Goal: Task Accomplishment & Management: Use online tool/utility

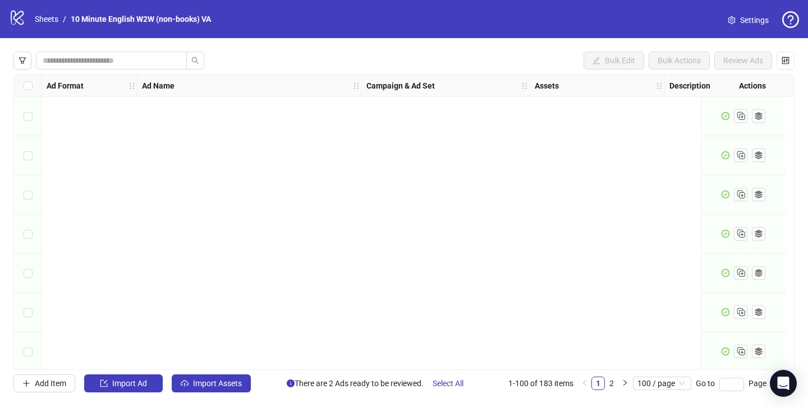
scroll to position [3658, 0]
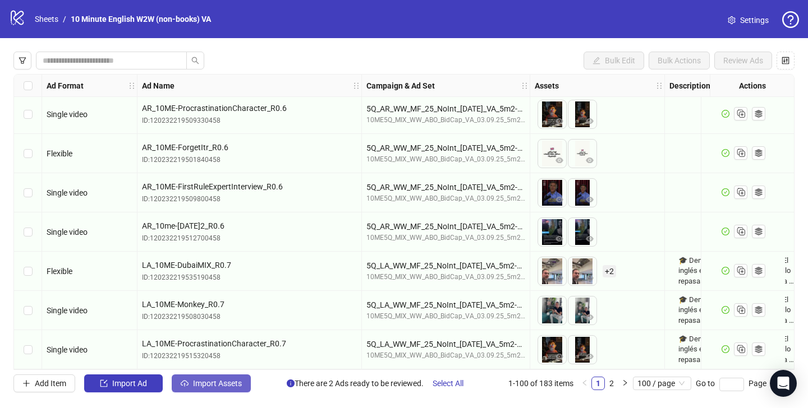
click at [229, 382] on span "Import Assets" at bounding box center [217, 383] width 49 height 9
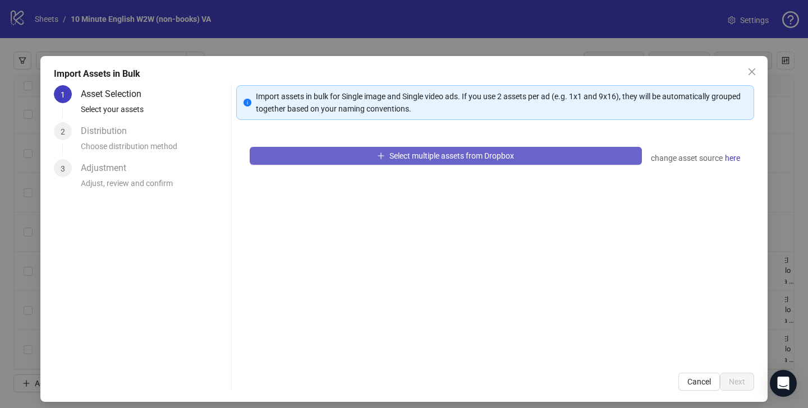
click at [352, 152] on button "Select multiple assets from Dropbox" at bounding box center [446, 156] width 392 height 18
click at [342, 162] on button "Select multiple assets from Dropbox" at bounding box center [446, 156] width 392 height 18
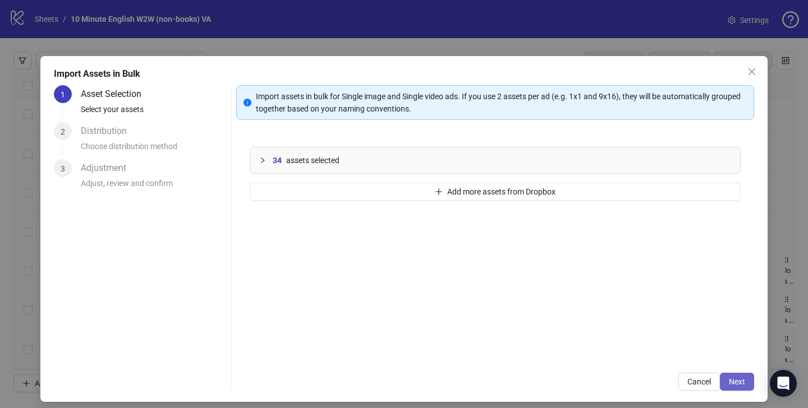
click at [732, 377] on span "Next" at bounding box center [737, 381] width 16 height 9
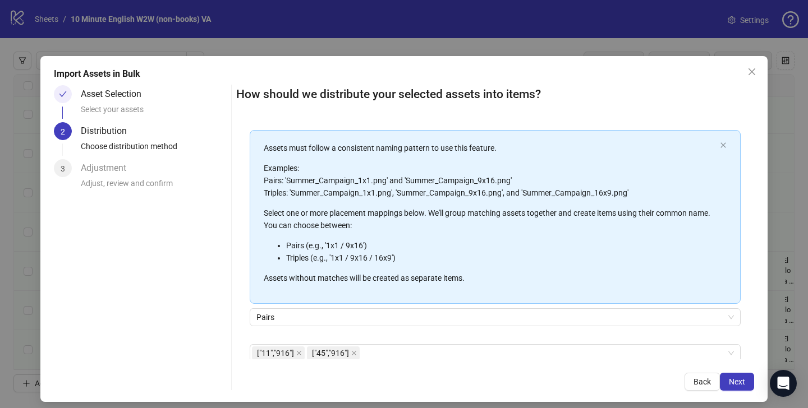
scroll to position [105, 0]
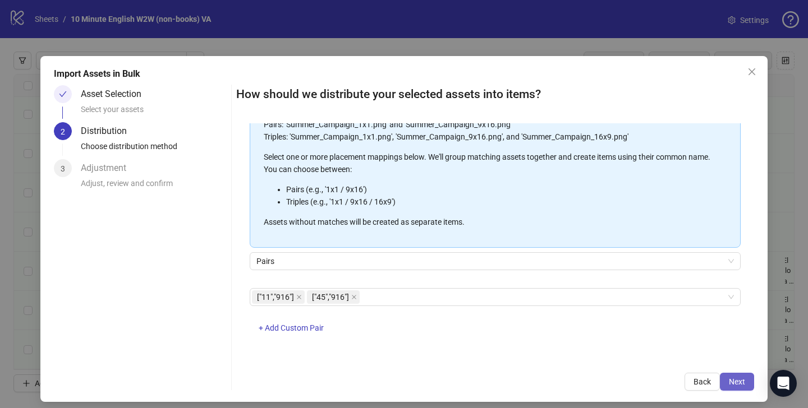
click at [731, 381] on span "Next" at bounding box center [737, 381] width 16 height 9
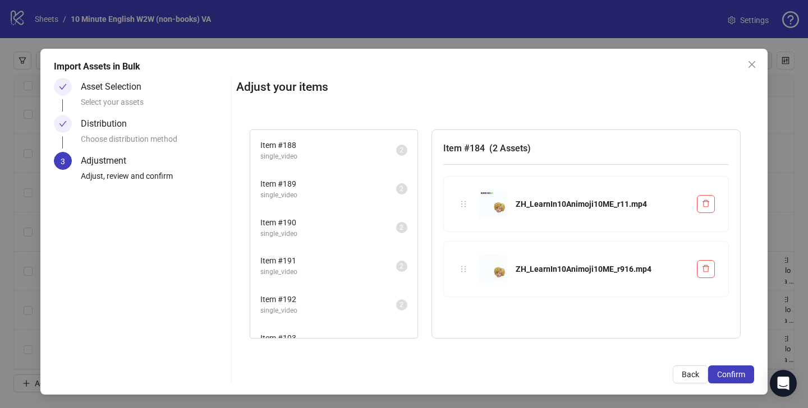
scroll to position [448, 0]
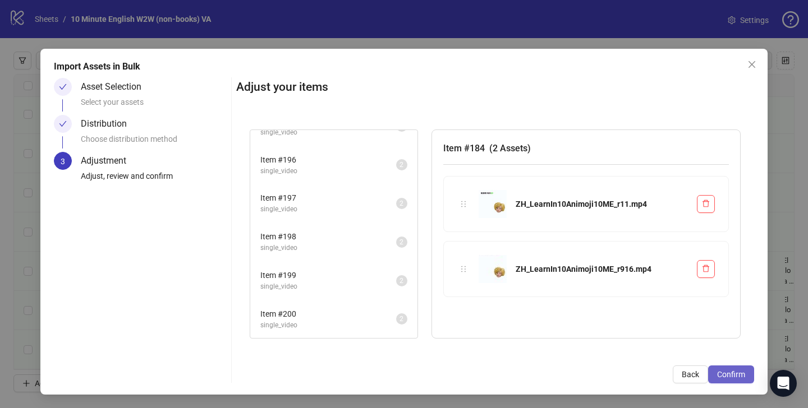
click at [732, 374] on span "Confirm" at bounding box center [731, 374] width 28 height 9
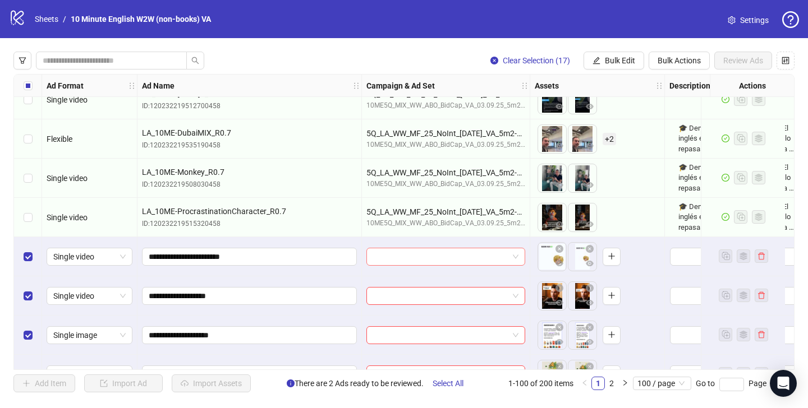
scroll to position [3795, 0]
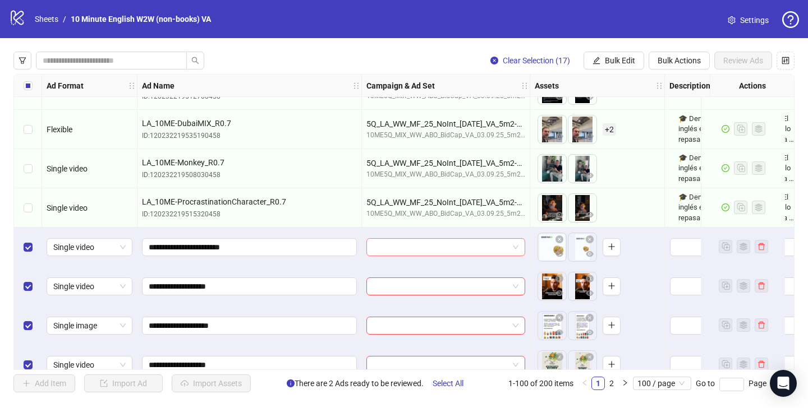
click at [427, 244] on input "search" at bounding box center [440, 247] width 135 height 17
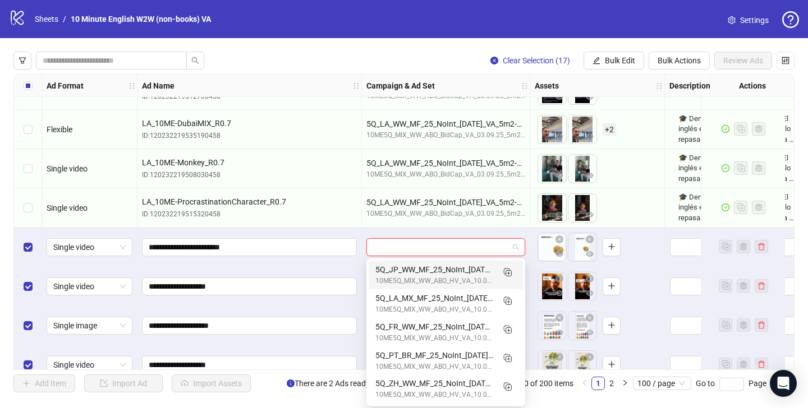
click at [361, 231] on div "**********" at bounding box center [249, 247] width 224 height 39
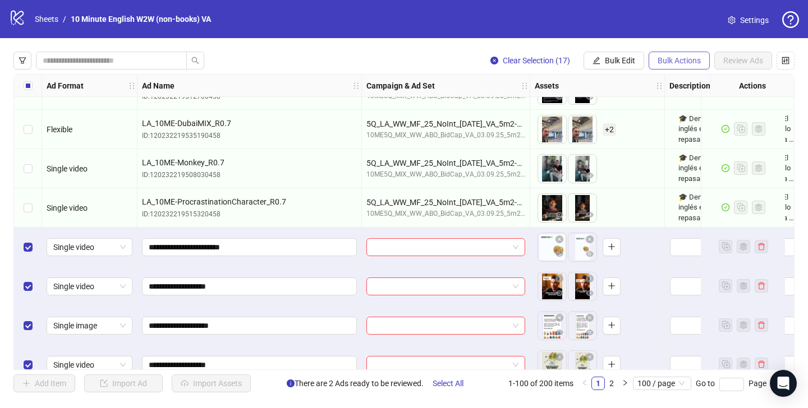
click at [684, 59] on span "Bulk Actions" at bounding box center [678, 60] width 43 height 9
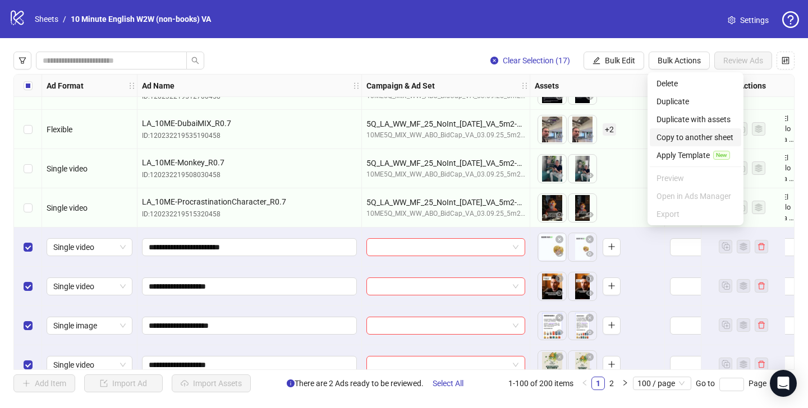
click at [684, 137] on span "Copy to another sheet" at bounding box center [695, 137] width 78 height 12
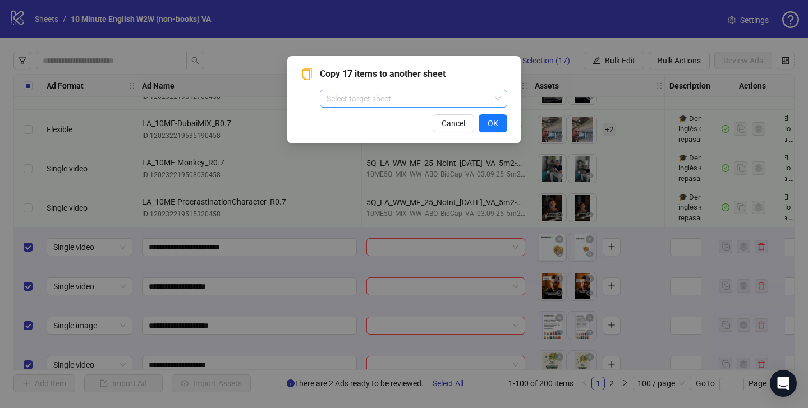
click at [469, 98] on input "search" at bounding box center [408, 98] width 164 height 17
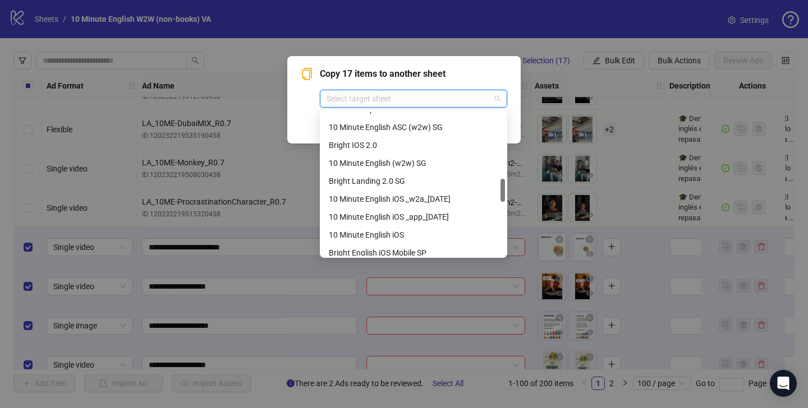
scroll to position [736, 0]
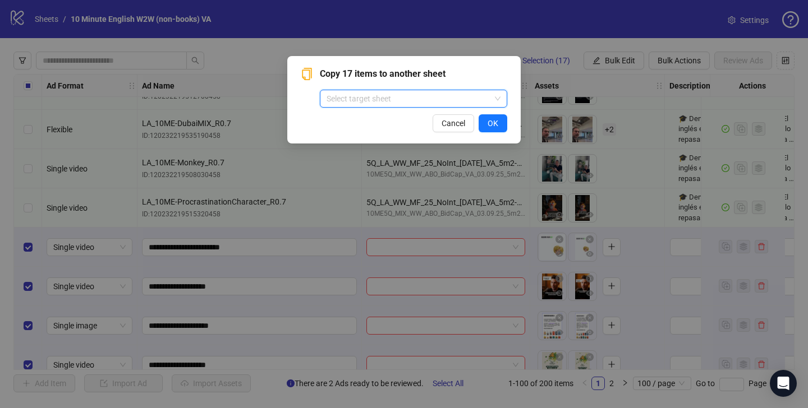
click at [386, 106] on input "search" at bounding box center [408, 98] width 164 height 17
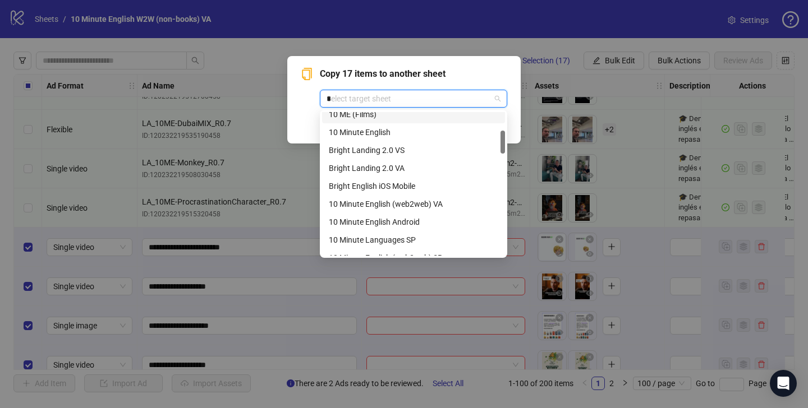
scroll to position [0, 0]
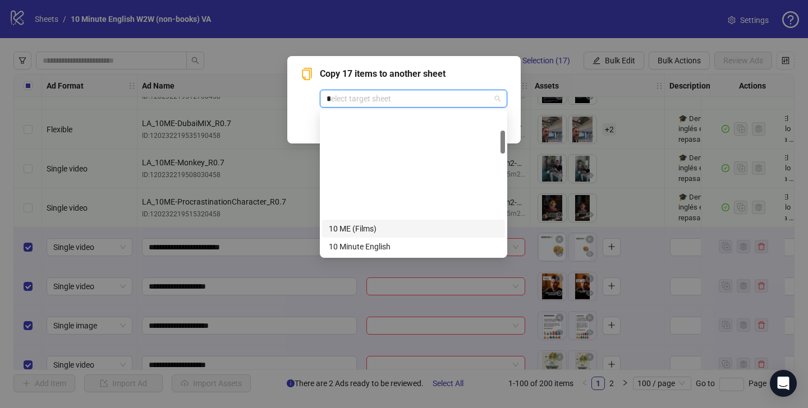
type input "**"
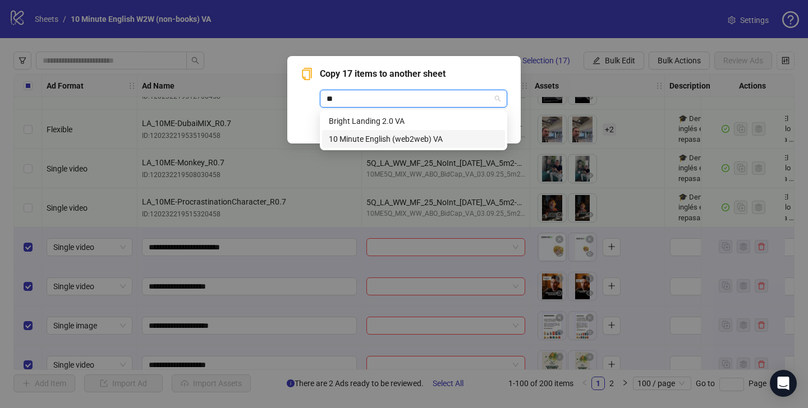
click at [363, 140] on div "10 Minute English (web2web) VA" at bounding box center [413, 139] width 169 height 12
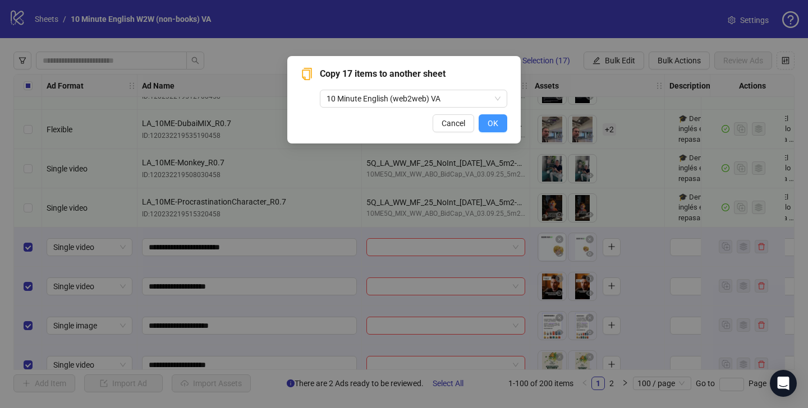
click at [485, 127] on button "OK" at bounding box center [492, 123] width 29 height 18
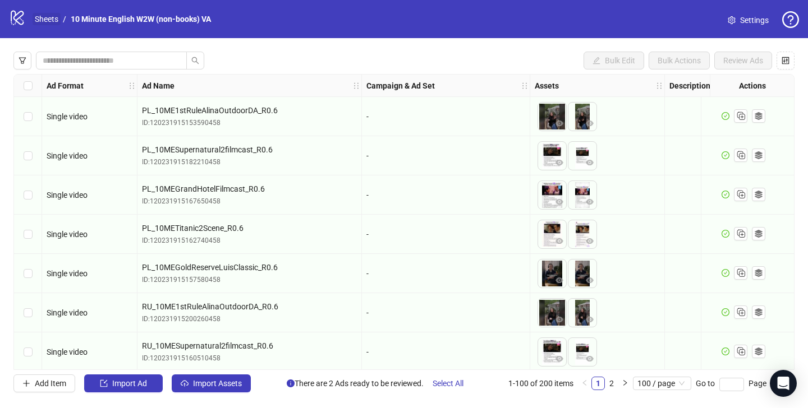
click at [44, 17] on link "Sheets" at bounding box center [47, 19] width 28 height 12
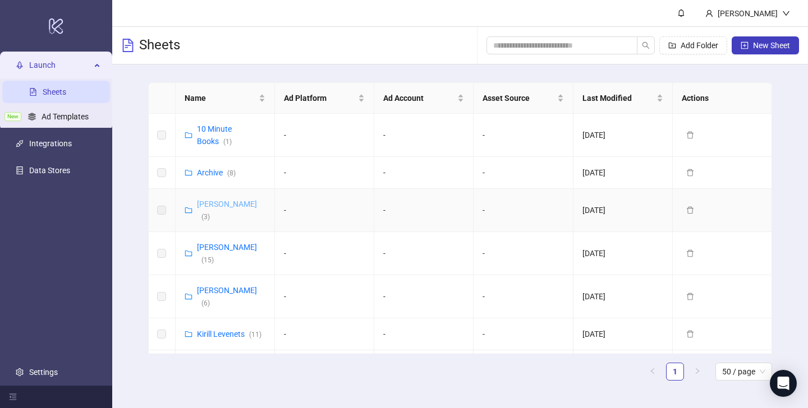
click at [213, 202] on link "Vasilii Albul ( 3 )" at bounding box center [227, 210] width 60 height 21
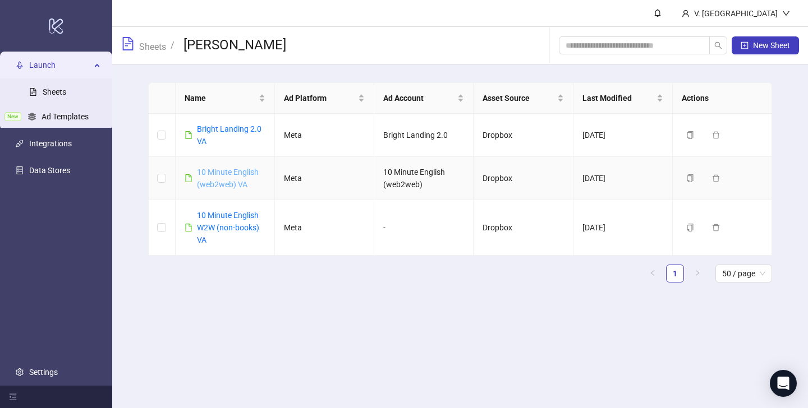
click at [225, 181] on link "10 Minute English (web2web) VA" at bounding box center [228, 178] width 62 height 21
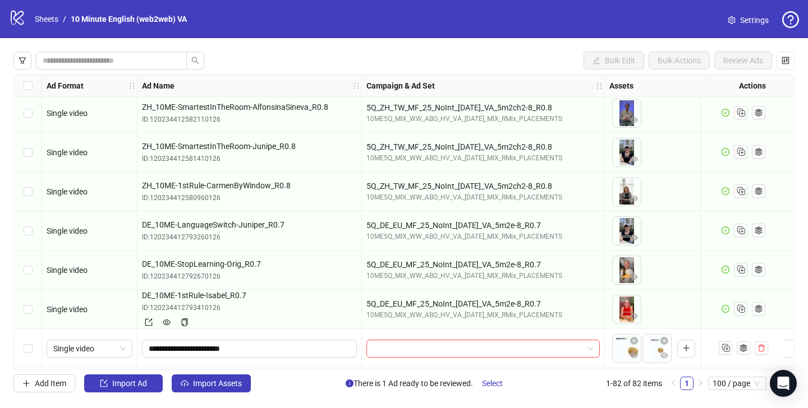
scroll to position [2411, 0]
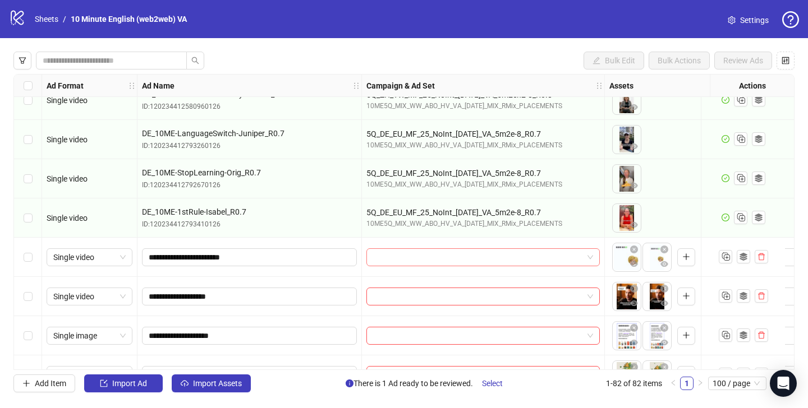
click at [426, 258] on input "search" at bounding box center [478, 257] width 210 height 17
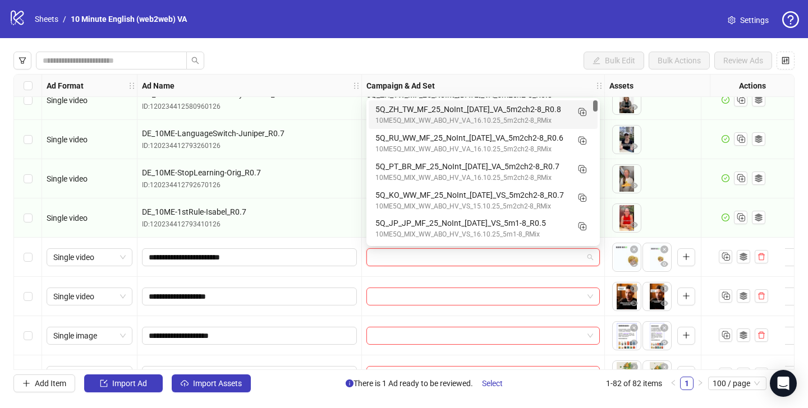
click at [426, 258] on input "search" at bounding box center [478, 257] width 210 height 17
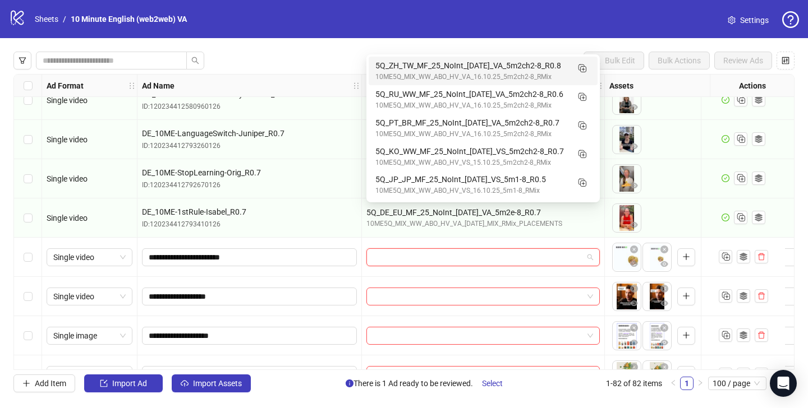
scroll to position [2455, 0]
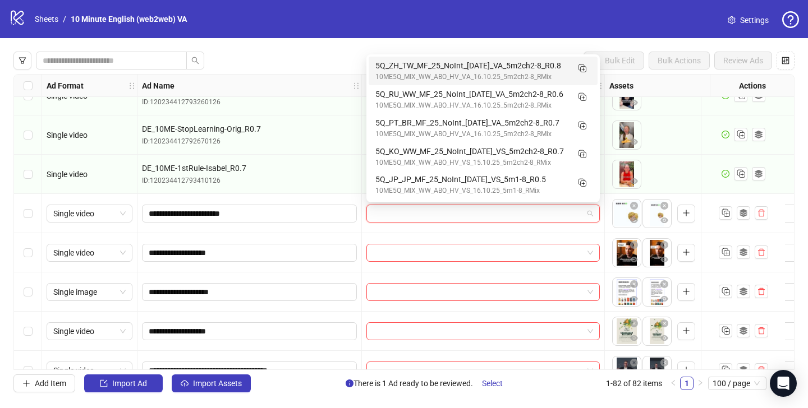
click at [220, 235] on div "Ad Format Ad Name Campaign & Ad Set Assets Descriptions Headlines Primary Texts…" at bounding box center [403, 222] width 781 height 296
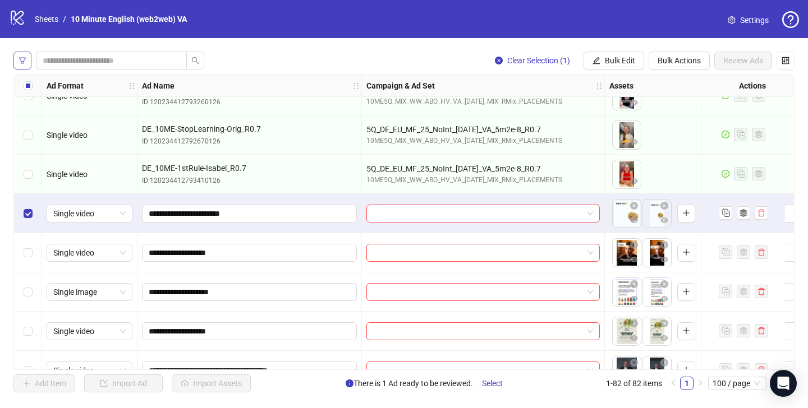
click at [24, 57] on icon "filter" at bounding box center [23, 61] width 8 height 8
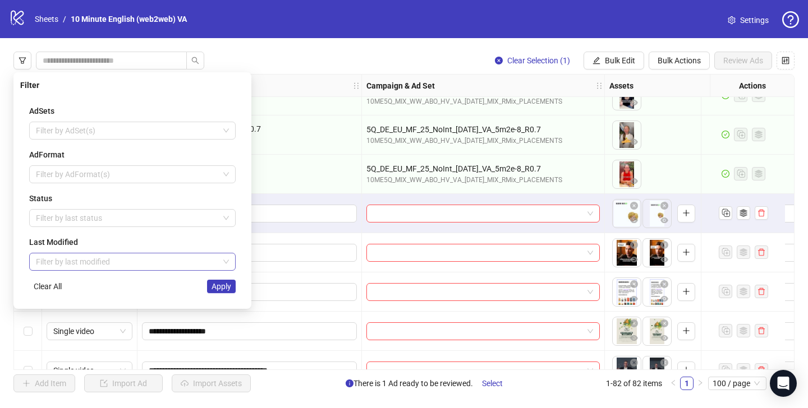
click at [88, 255] on input "search" at bounding box center [127, 262] width 183 height 17
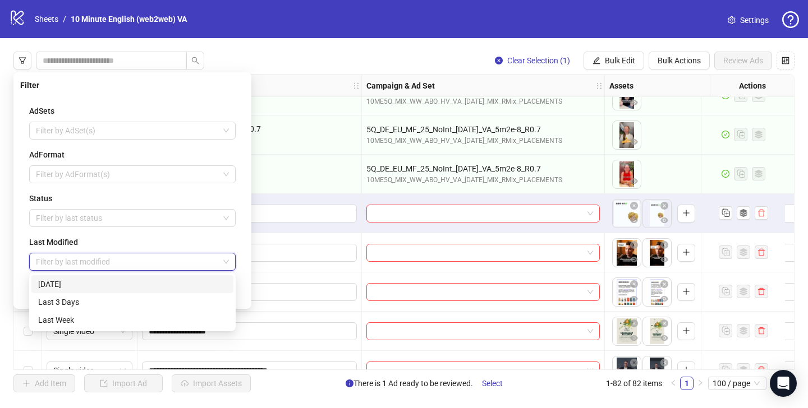
click at [85, 285] on div "Today" at bounding box center [132, 284] width 188 height 12
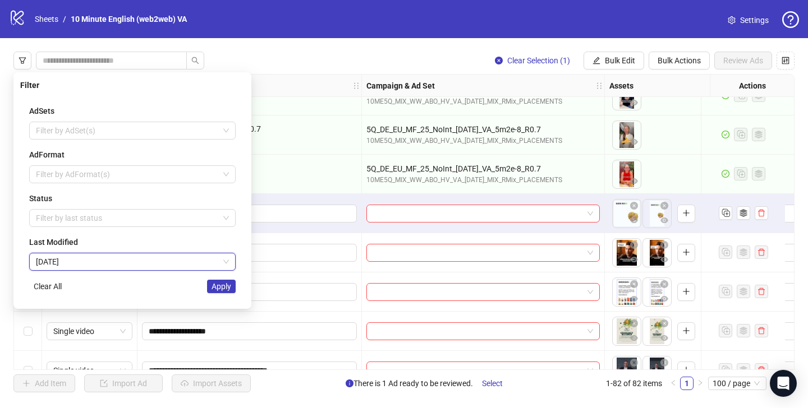
click at [106, 205] on div "Status Filter by last status" at bounding box center [132, 209] width 206 height 35
click at [101, 212] on div at bounding box center [126, 218] width 190 height 16
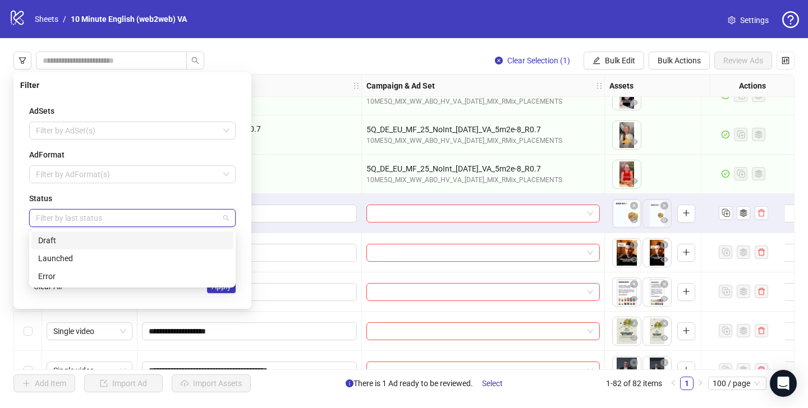
click at [95, 245] on div "Draft" at bounding box center [132, 240] width 188 height 12
click at [211, 305] on div "Filter AdSets Filter by AdSet(s) AdFormat Filter by AdFormat(s) Status Draft La…" at bounding box center [132, 190] width 238 height 237
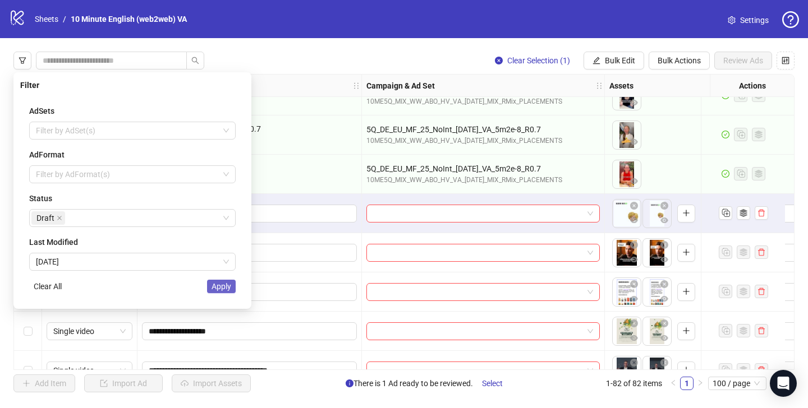
click at [220, 290] on span "Apply" at bounding box center [221, 286] width 20 height 9
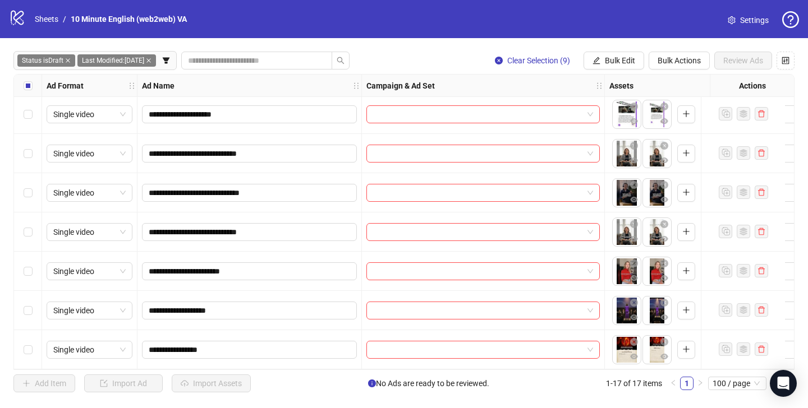
scroll to position [0, 0]
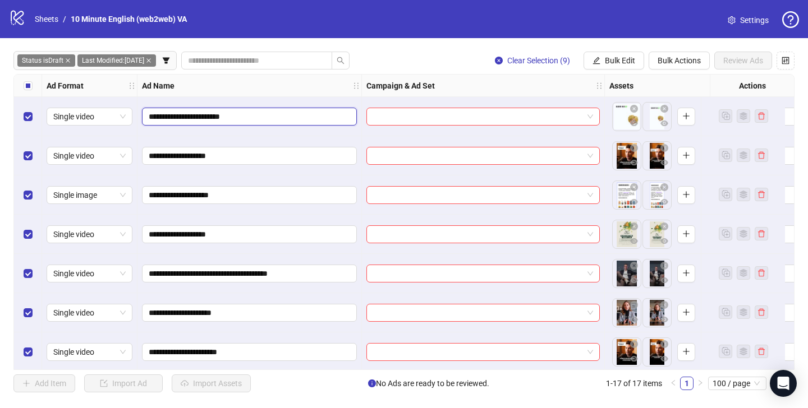
click at [267, 121] on input "**********" at bounding box center [248, 116] width 199 height 12
type input "**********"
click at [600, 61] on button "Bulk Edit" at bounding box center [613, 61] width 61 height 18
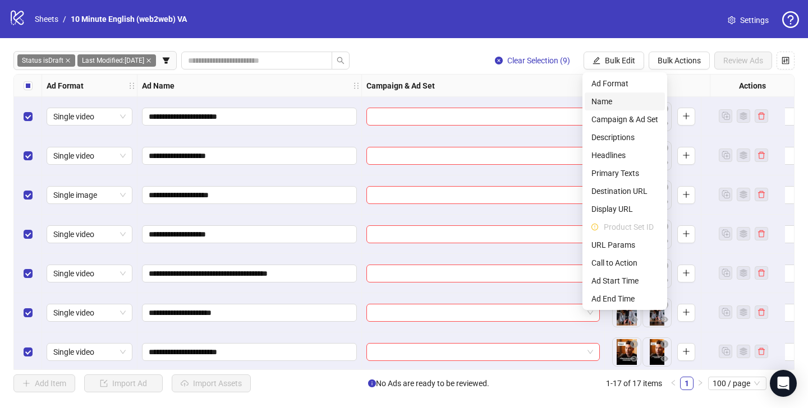
click at [612, 99] on span "Name" at bounding box center [624, 101] width 67 height 12
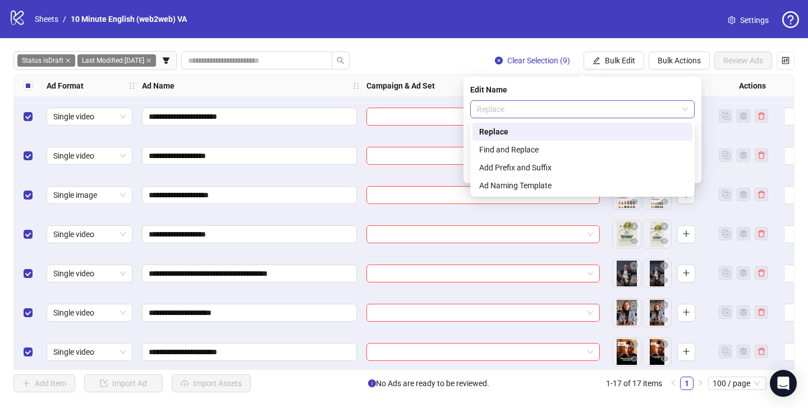
click at [568, 109] on span "Replace" at bounding box center [582, 109] width 211 height 17
click at [553, 163] on div "Add Prefix and Suffix" at bounding box center [582, 168] width 206 height 12
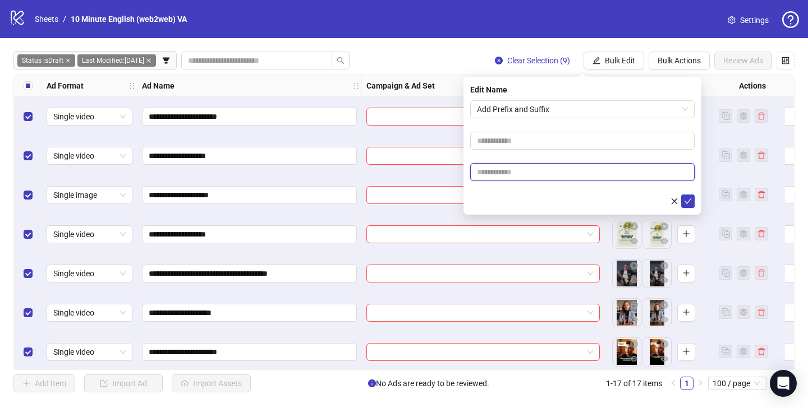
click at [556, 171] on input "text" at bounding box center [582, 172] width 224 height 18
type input "****"
click at [685, 197] on icon "check" at bounding box center [688, 201] width 8 height 8
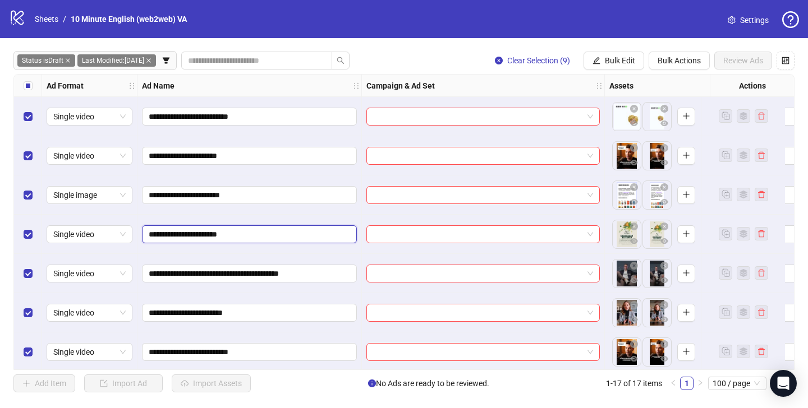
click at [208, 234] on input "**********" at bounding box center [248, 234] width 199 height 12
type input "**********"
click at [617, 64] on span "Bulk Edit" at bounding box center [620, 60] width 30 height 9
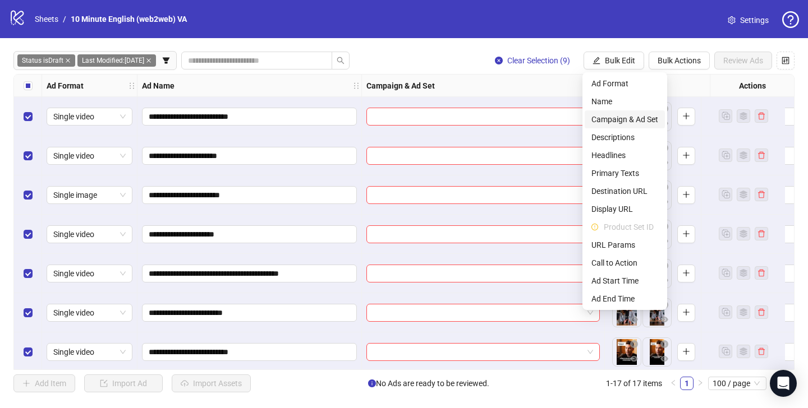
click at [612, 122] on span "Campaign & Ad Set" at bounding box center [624, 119] width 67 height 12
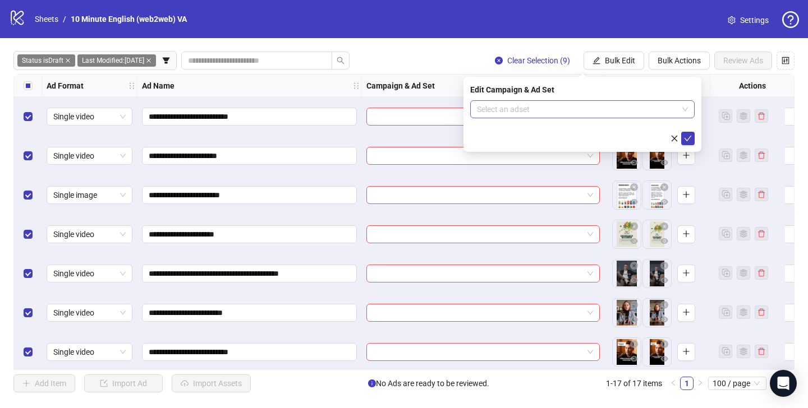
click at [501, 110] on input "search" at bounding box center [577, 109] width 201 height 17
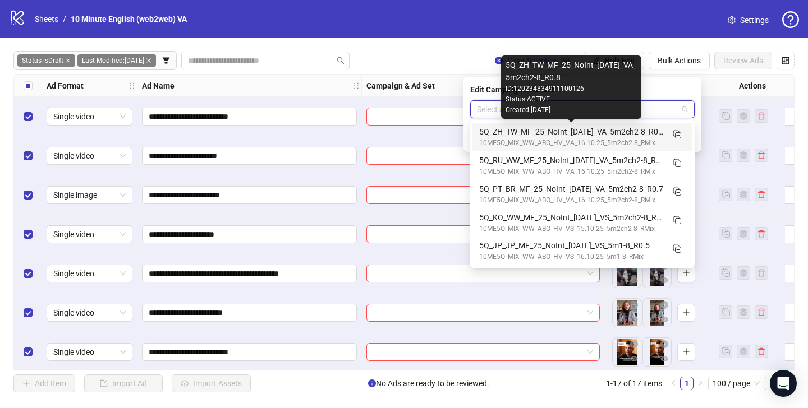
click at [508, 137] on div "5Q_ZH_TW_MF_25_NoInt_16.10.25_VA_5m2ch2-8_R0.8" at bounding box center [571, 132] width 184 height 12
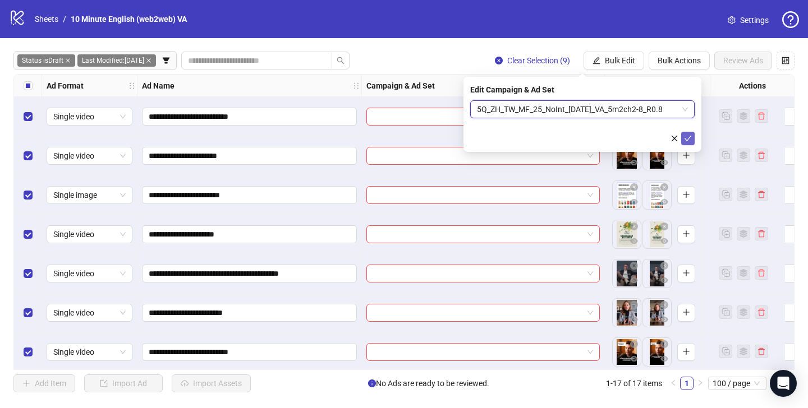
click at [687, 138] on icon "check" at bounding box center [688, 139] width 8 height 8
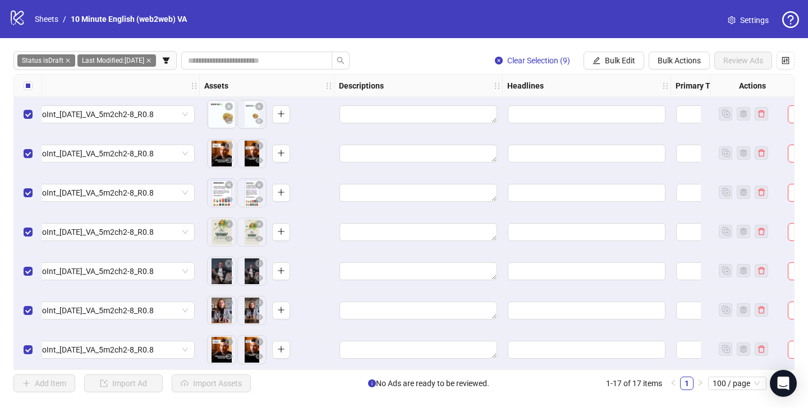
scroll to position [5, 492]
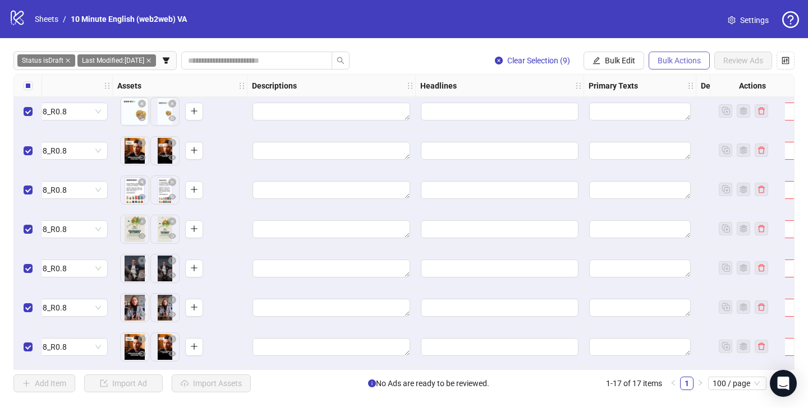
click at [660, 59] on span "Bulk Actions" at bounding box center [678, 60] width 43 height 9
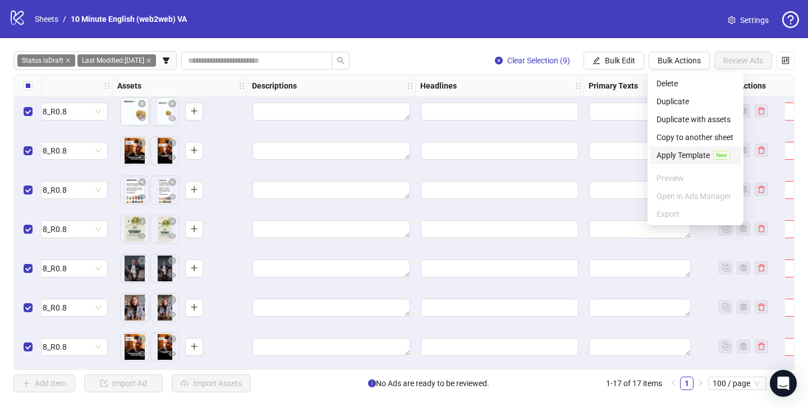
click at [691, 159] on span "Apply Template" at bounding box center [682, 155] width 53 height 12
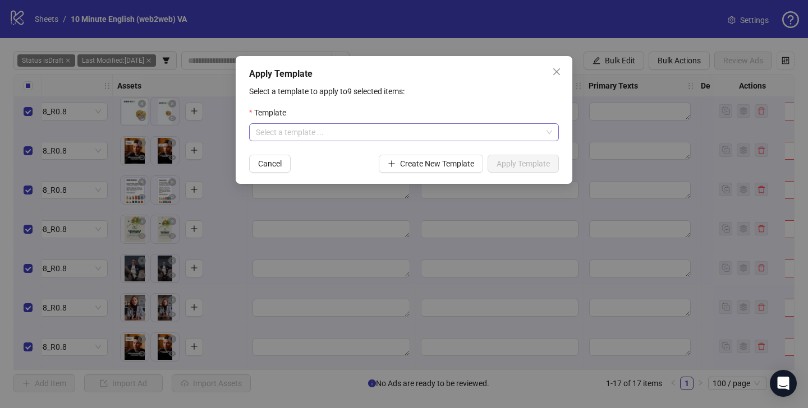
click at [425, 141] on input "search" at bounding box center [399, 132] width 286 height 17
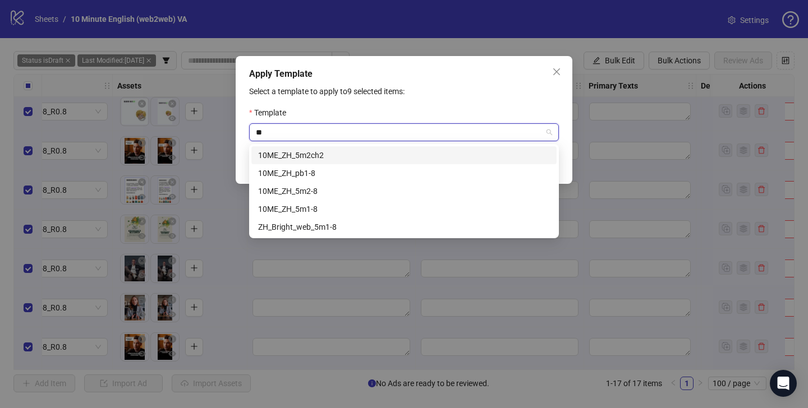
type input "**"
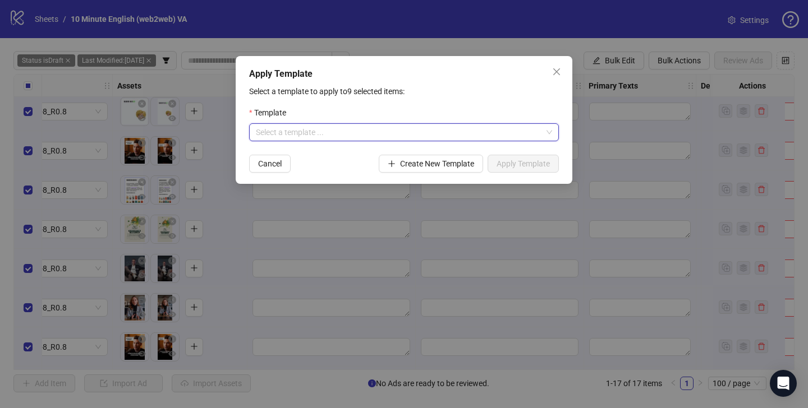
click at [431, 136] on input "search" at bounding box center [399, 132] width 286 height 17
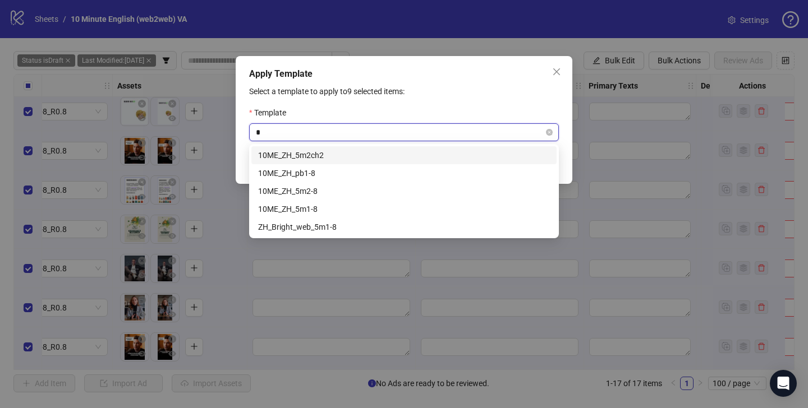
type input "**"
click at [420, 156] on div "10ME_ZH_5m2ch2" at bounding box center [404, 155] width 292 height 12
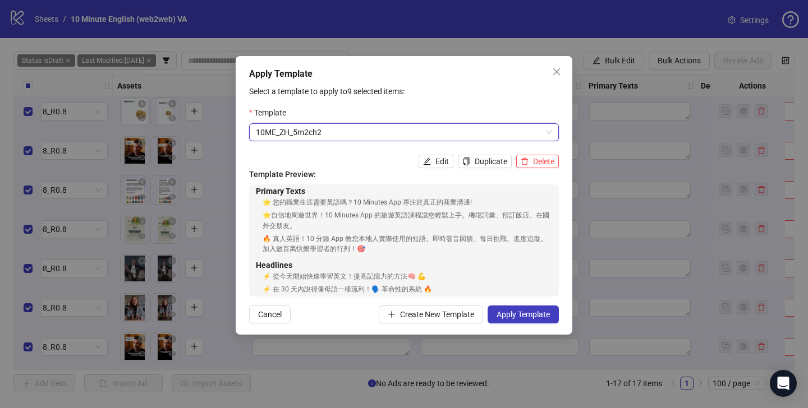
scroll to position [0, 0]
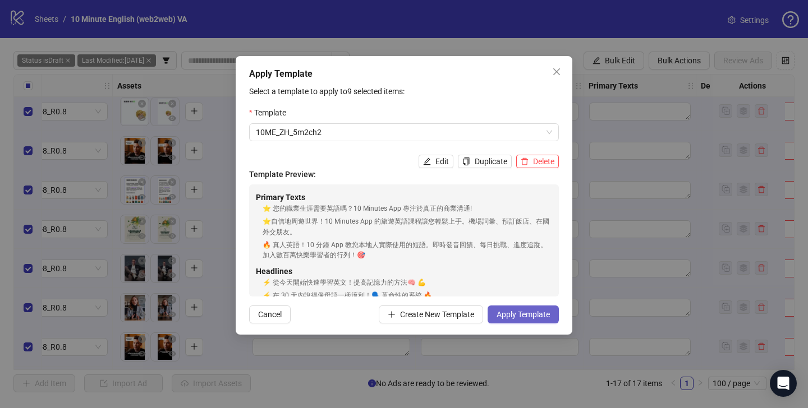
click at [529, 315] on span "Apply Template" at bounding box center [522, 314] width 53 height 9
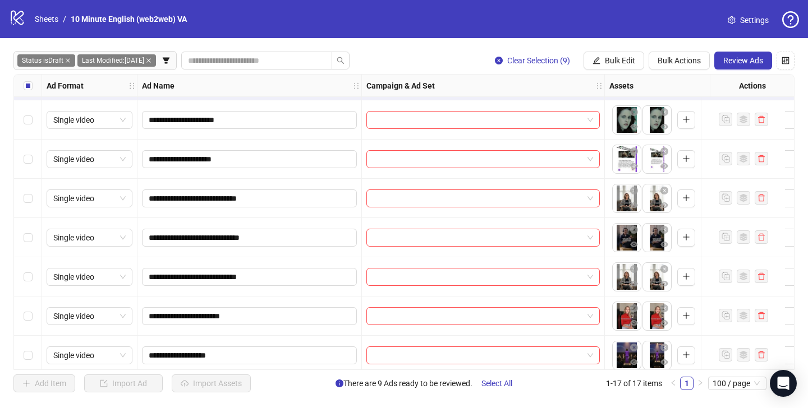
scroll to position [264, 0]
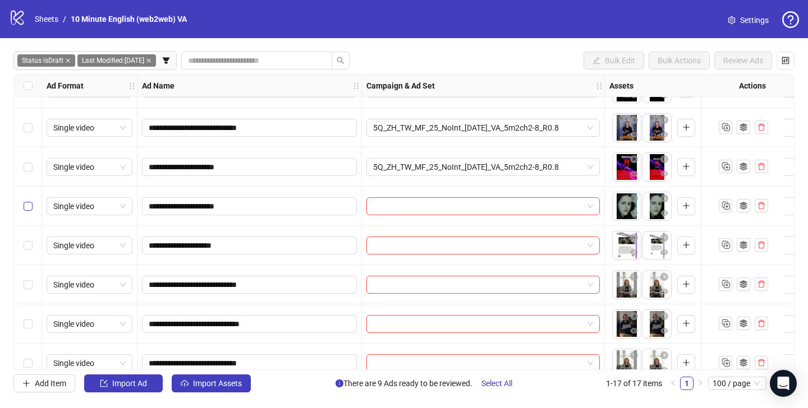
click at [29, 211] on label "Select row 10" at bounding box center [28, 206] width 9 height 12
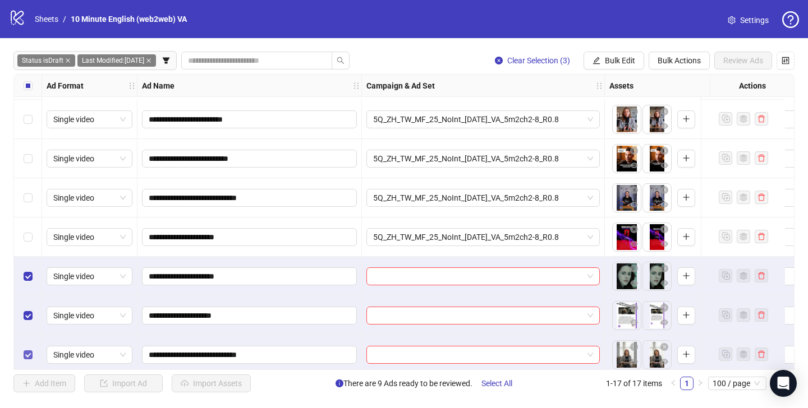
scroll to position [282, 0]
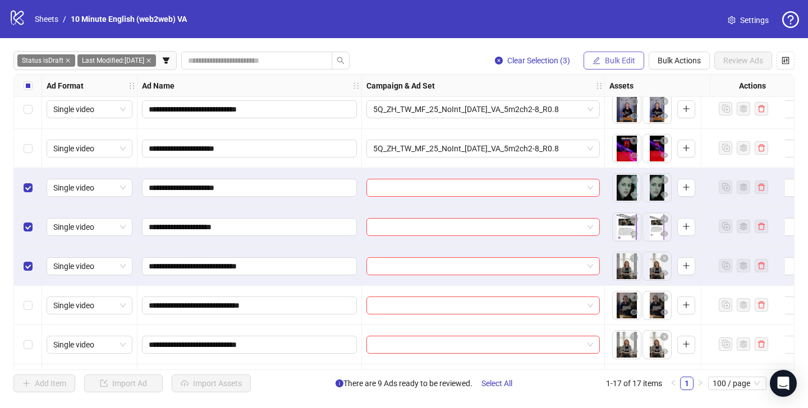
click at [618, 59] on span "Bulk Edit" at bounding box center [620, 60] width 30 height 9
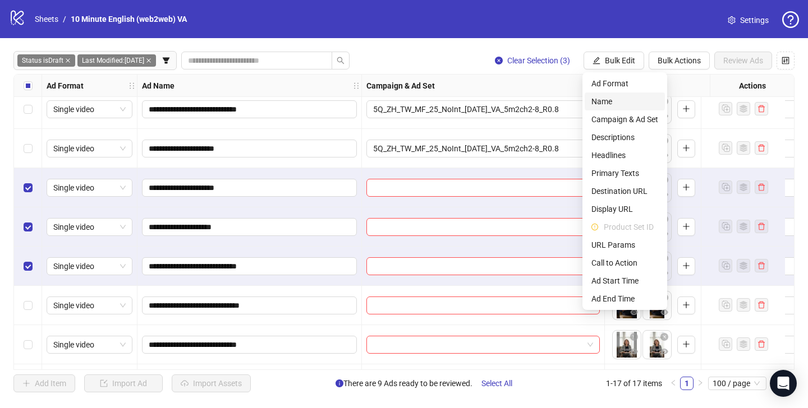
click at [619, 106] on span "Name" at bounding box center [624, 101] width 67 height 12
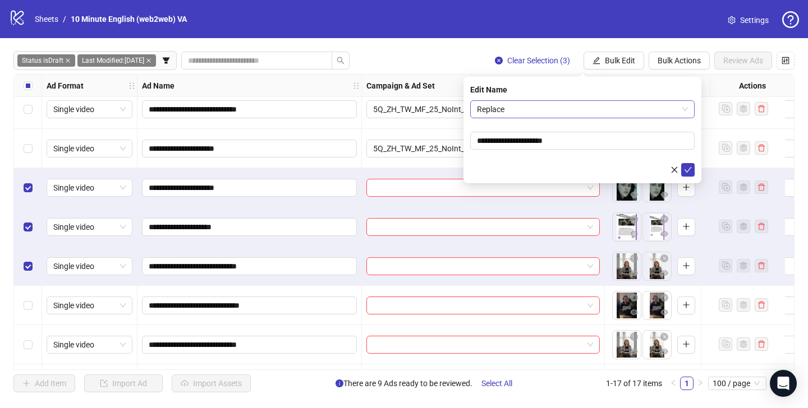
click at [559, 114] on span "Replace" at bounding box center [582, 109] width 211 height 17
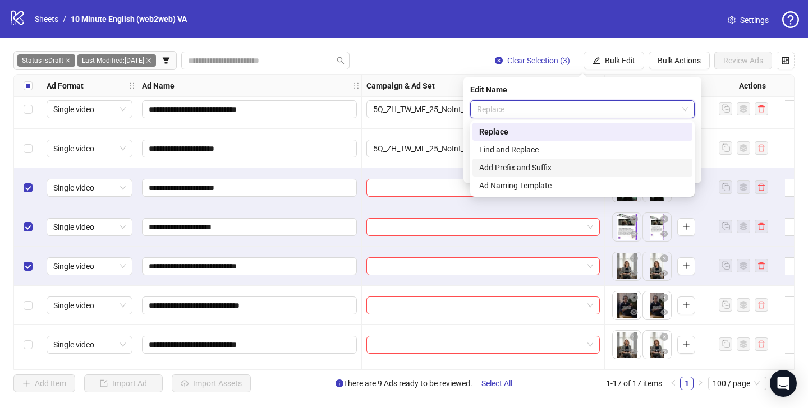
click at [552, 163] on div "Add Prefix and Suffix" at bounding box center [582, 168] width 206 height 12
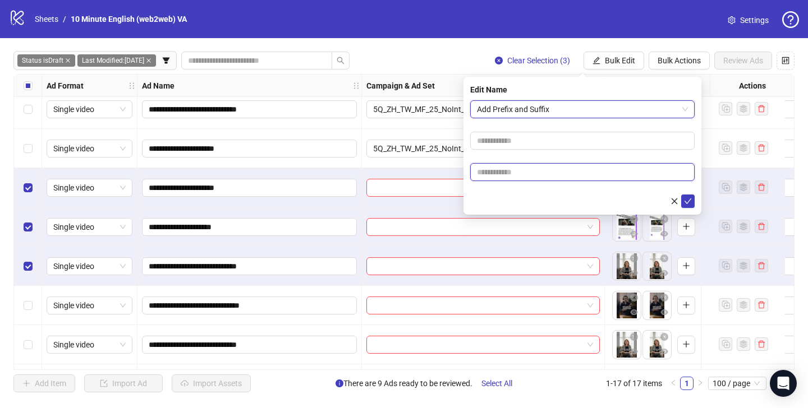
click at [568, 174] on input "text" at bounding box center [582, 172] width 224 height 18
type input "****"
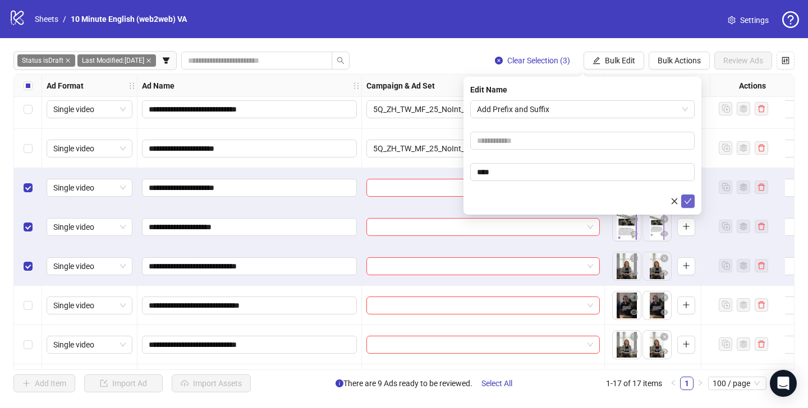
click at [686, 200] on icon "check" at bounding box center [688, 201] width 8 height 8
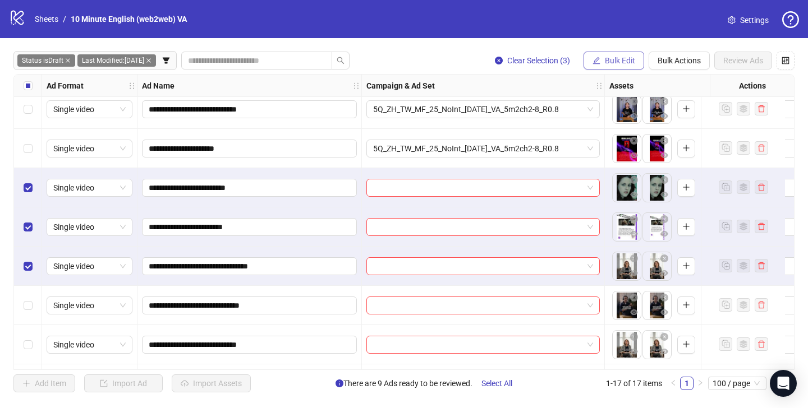
click at [610, 61] on span "Bulk Edit" at bounding box center [620, 60] width 30 height 9
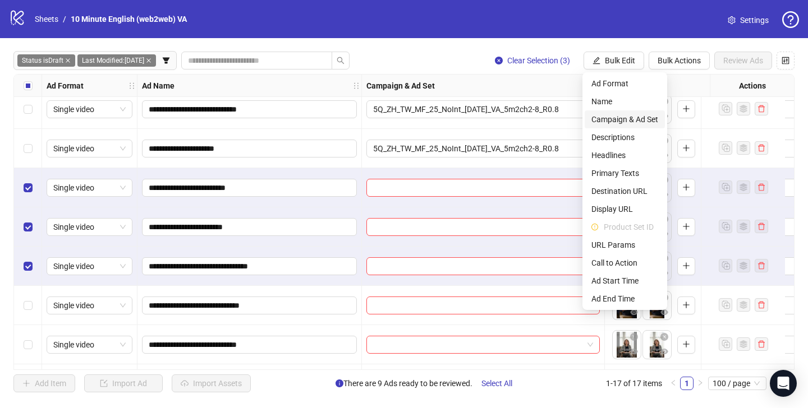
click at [626, 123] on span "Campaign & Ad Set" at bounding box center [624, 119] width 67 height 12
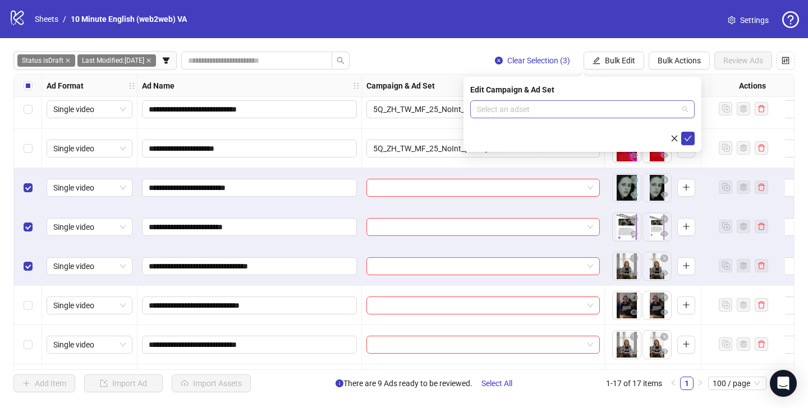
click at [619, 112] on input "search" at bounding box center [577, 109] width 201 height 17
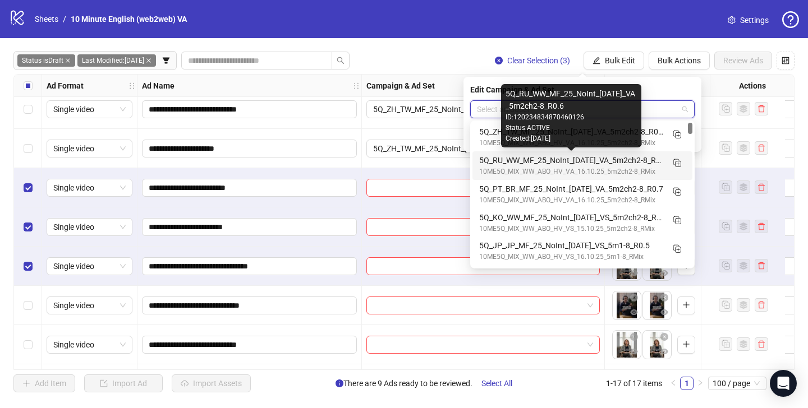
click at [591, 158] on div "5Q_RU_WW_MF_25_NoInt_16.10.25_VA_5m2ch2-8_R0.6" at bounding box center [571, 160] width 184 height 12
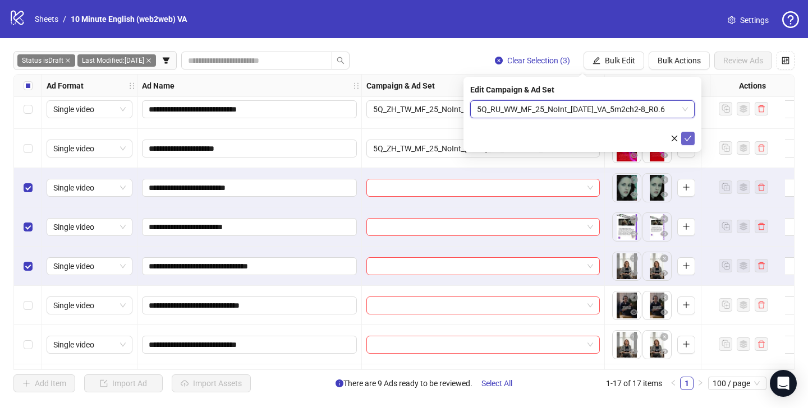
click at [686, 141] on icon "check" at bounding box center [688, 139] width 8 height 8
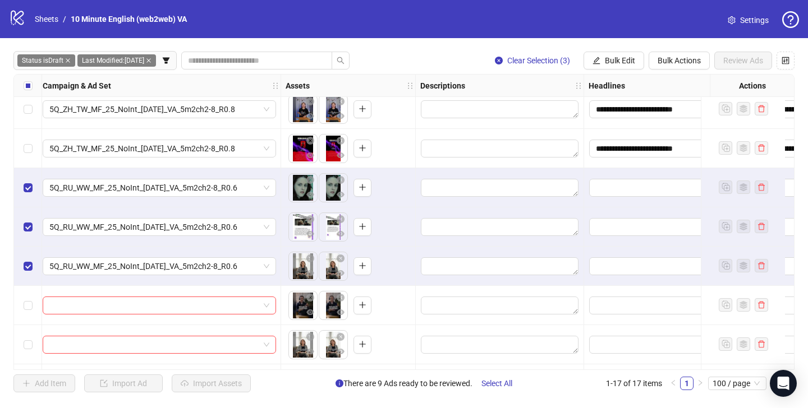
scroll to position [282, 513]
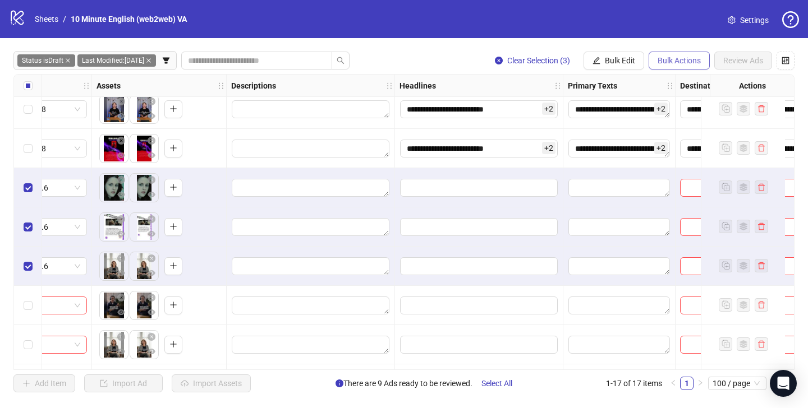
click at [698, 63] on span "Bulk Actions" at bounding box center [678, 60] width 43 height 9
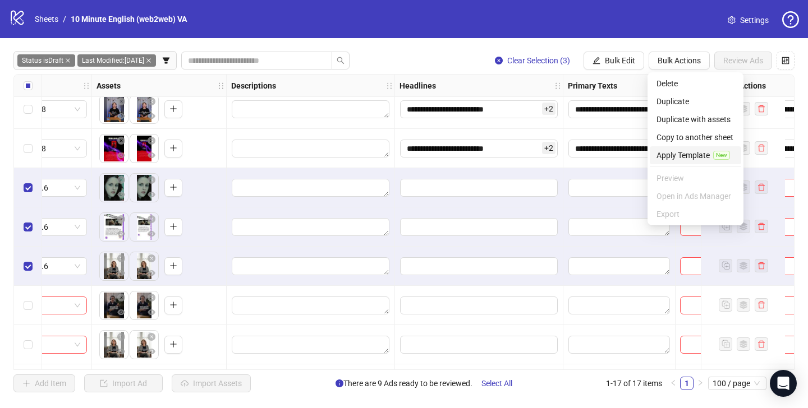
click at [686, 152] on span "Apply Template" at bounding box center [682, 155] width 53 height 12
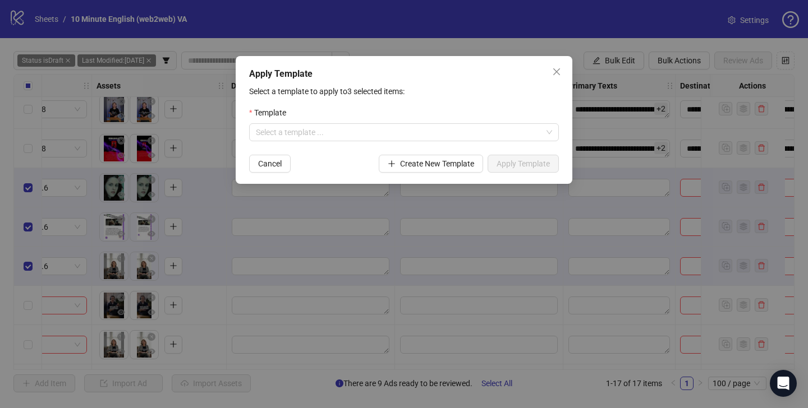
click at [389, 146] on form "Template Select a template ... Cancel Create New Template Apply Template" at bounding box center [404, 140] width 310 height 66
click at [393, 141] on input "search" at bounding box center [399, 132] width 286 height 17
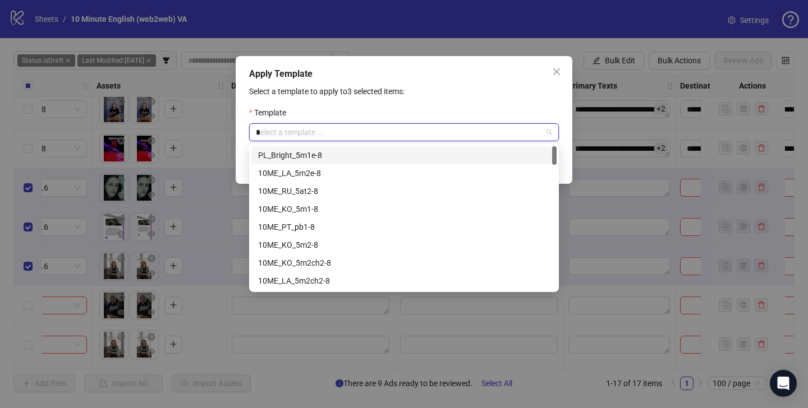
type input "**"
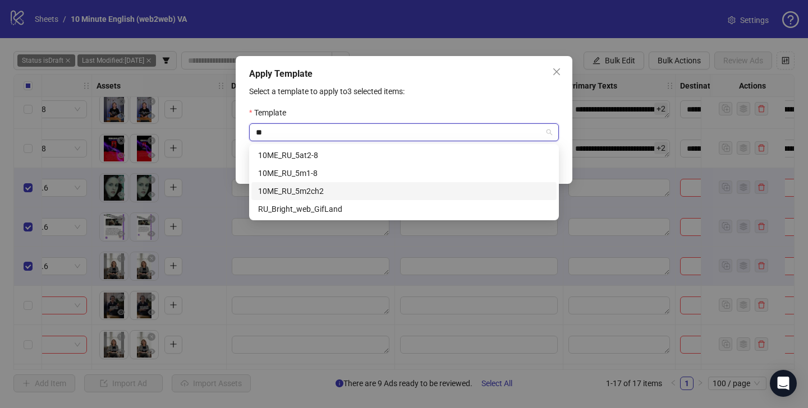
click at [370, 188] on div "10ME_RU_5m2ch2" at bounding box center [404, 191] width 292 height 12
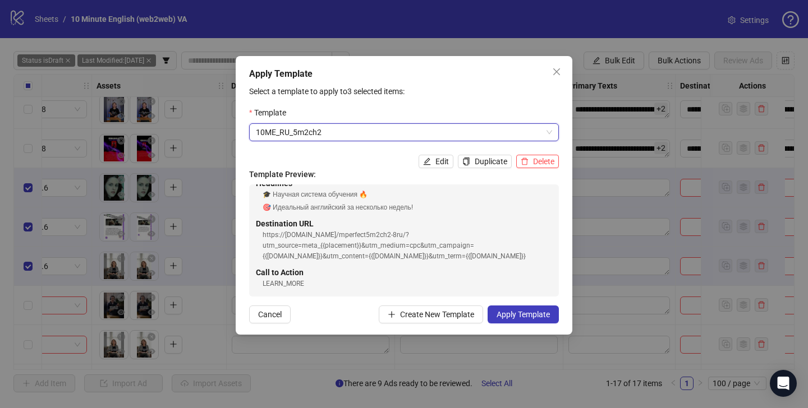
scroll to position [79, 0]
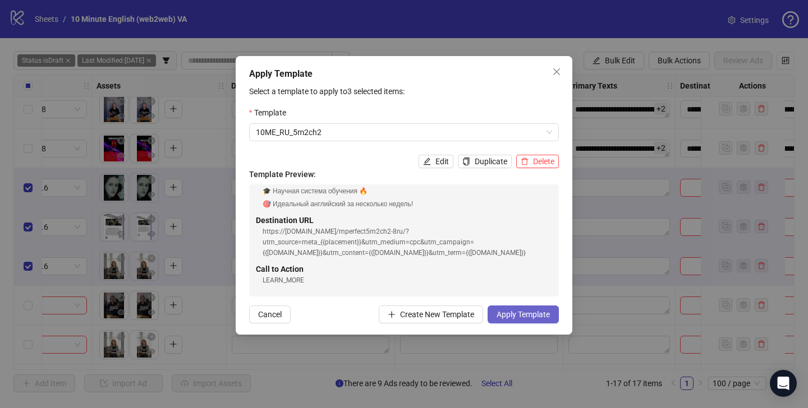
click at [542, 319] on span "Apply Template" at bounding box center [522, 314] width 53 height 9
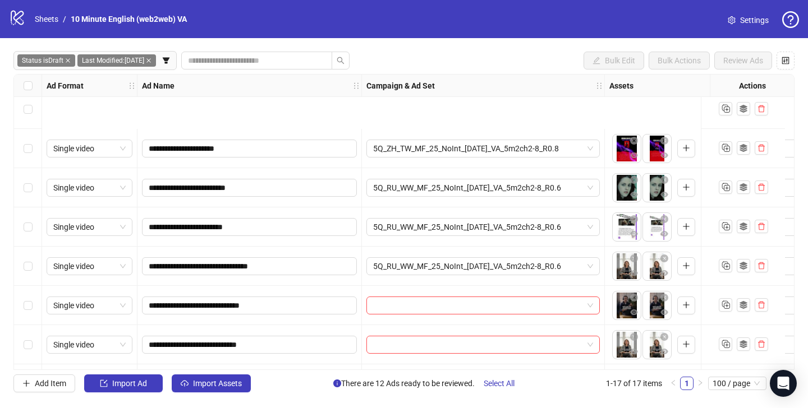
scroll to position [399, 0]
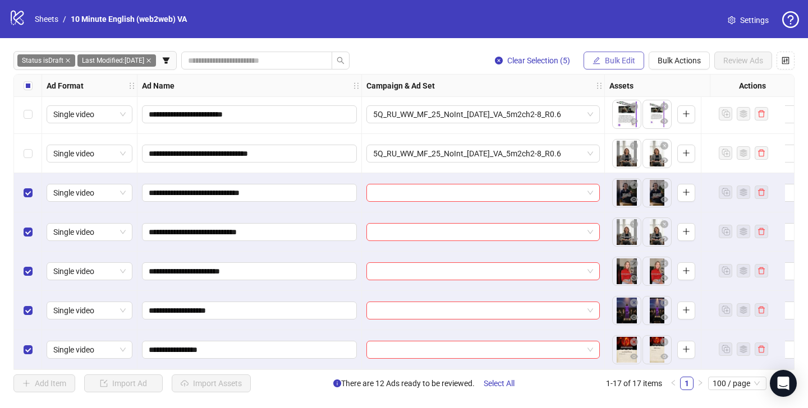
click at [637, 66] on button "Bulk Edit" at bounding box center [613, 61] width 61 height 18
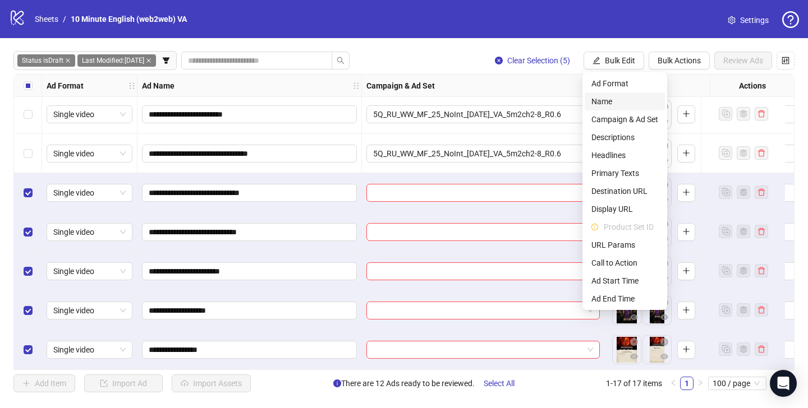
click at [620, 107] on span "Name" at bounding box center [624, 101] width 67 height 12
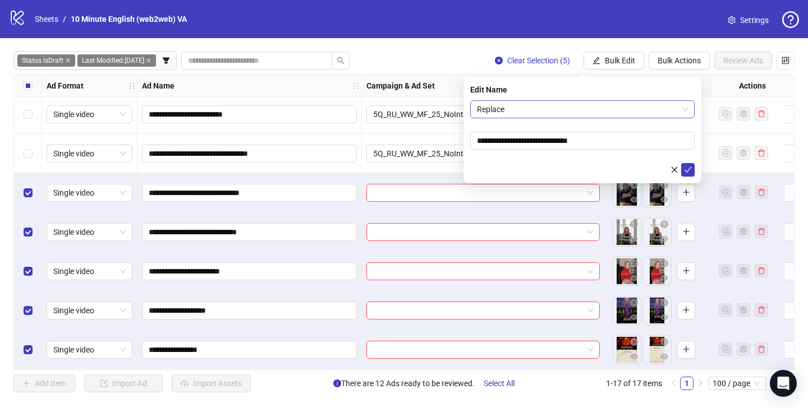
click at [570, 113] on span "Replace" at bounding box center [582, 109] width 211 height 17
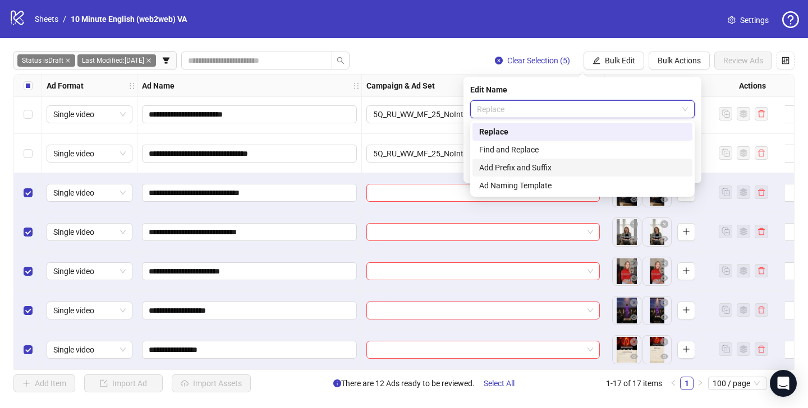
click at [565, 163] on div "Add Prefix and Suffix" at bounding box center [582, 168] width 206 height 12
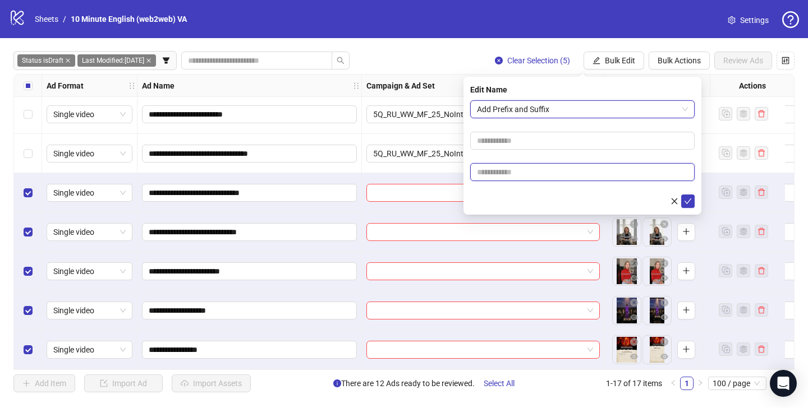
click at [570, 167] on input "text" at bounding box center [582, 172] width 224 height 18
type input "****"
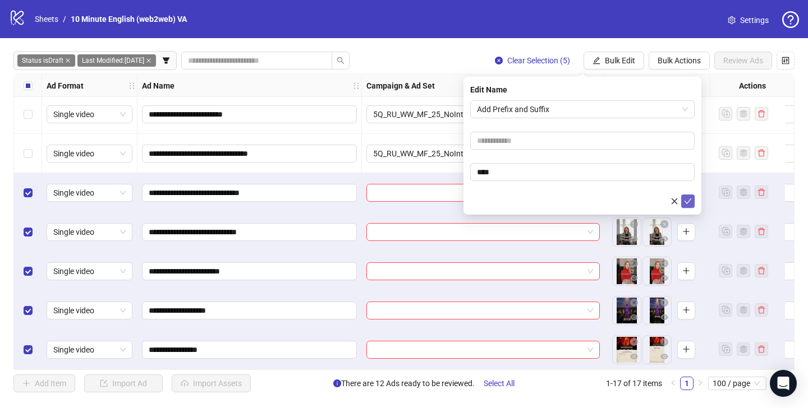
click at [688, 200] on icon "check" at bounding box center [688, 201] width 8 height 8
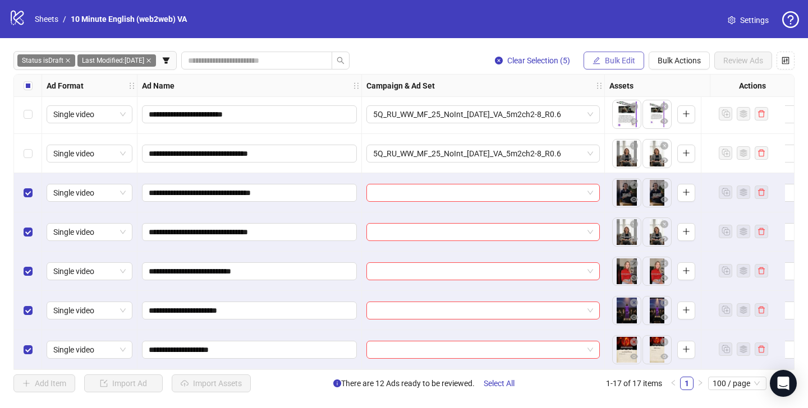
click at [611, 59] on span "Bulk Edit" at bounding box center [620, 60] width 30 height 9
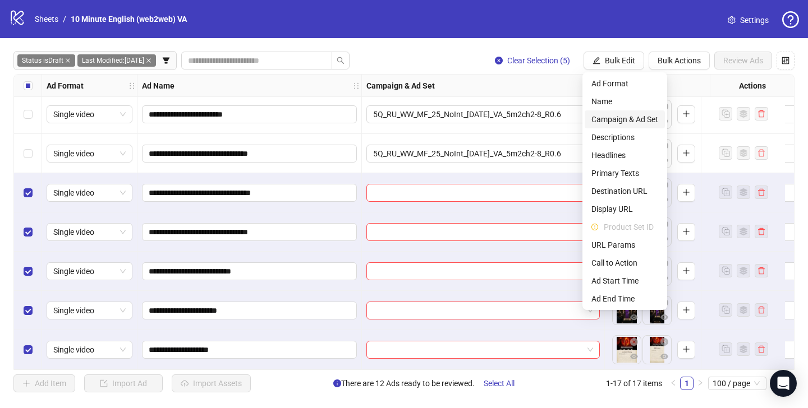
click at [622, 123] on span "Campaign & Ad Set" at bounding box center [624, 119] width 67 height 12
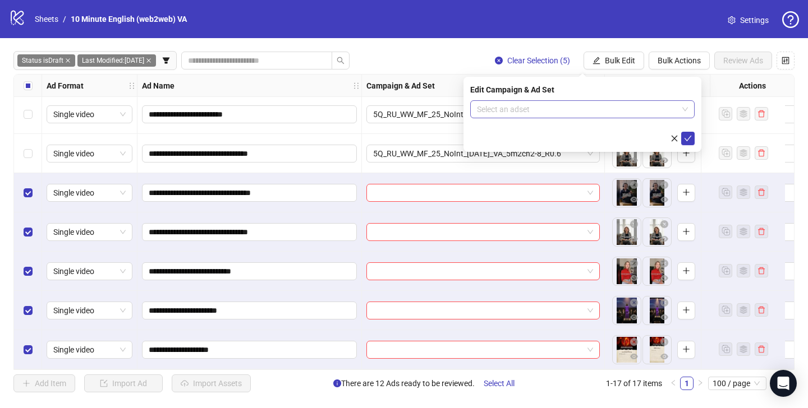
click at [608, 117] on input "search" at bounding box center [577, 109] width 201 height 17
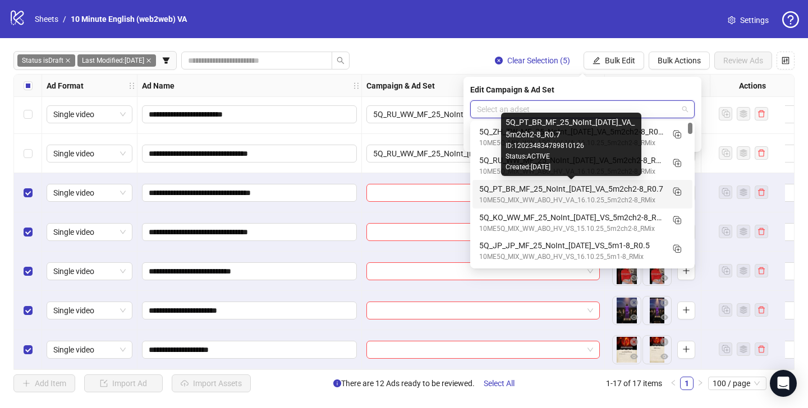
click at [577, 187] on div "5Q_PT_BR_MF_25_NoInt_16.10.25_VA_5m2ch2-8_R0.7" at bounding box center [571, 189] width 184 height 12
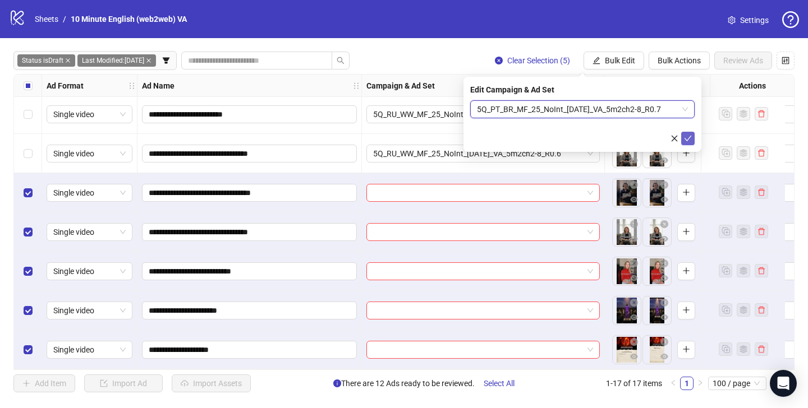
click at [684, 139] on icon "check" at bounding box center [688, 139] width 8 height 8
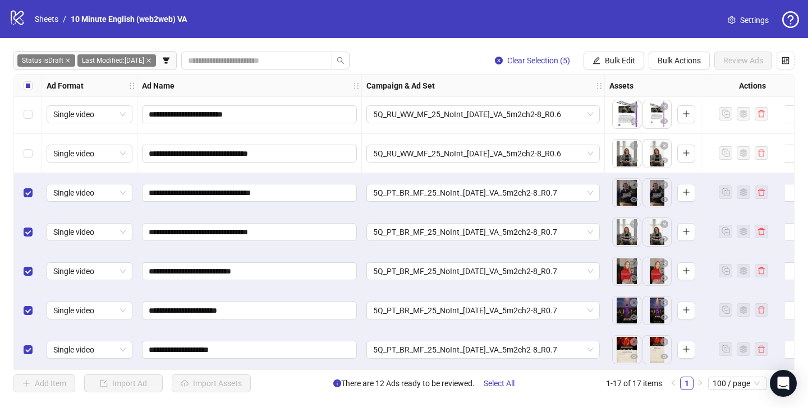
scroll to position [399, 89]
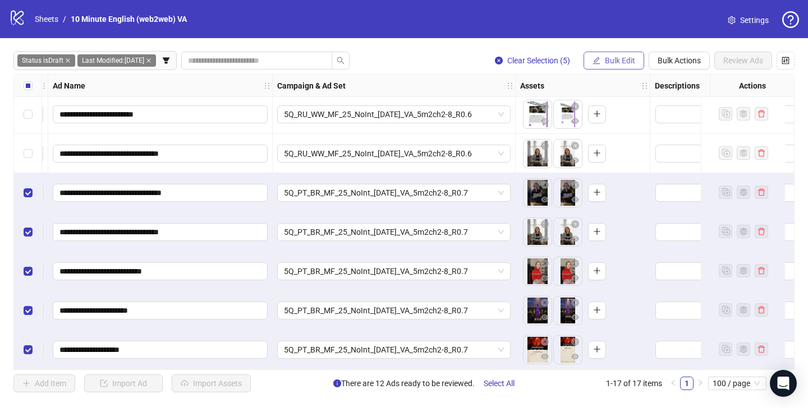
click at [629, 66] on button "Bulk Edit" at bounding box center [613, 61] width 61 height 18
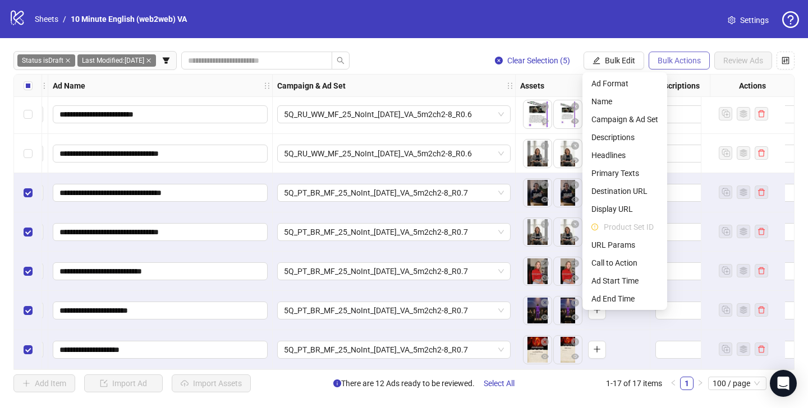
click at [670, 67] on button "Bulk Actions" at bounding box center [678, 61] width 61 height 18
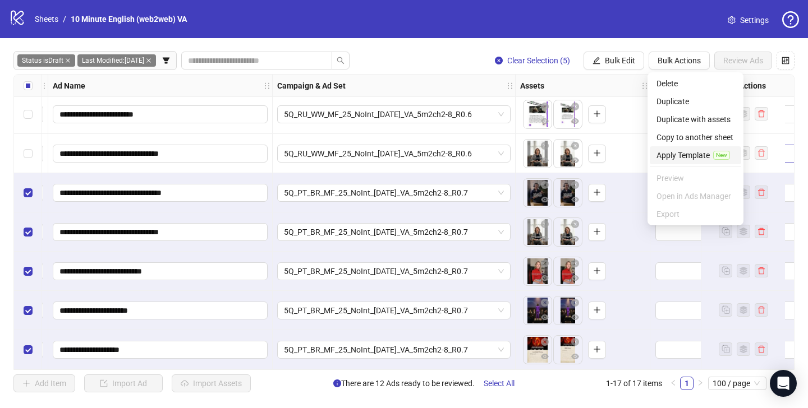
click at [678, 150] on span "Apply Template" at bounding box center [682, 155] width 53 height 12
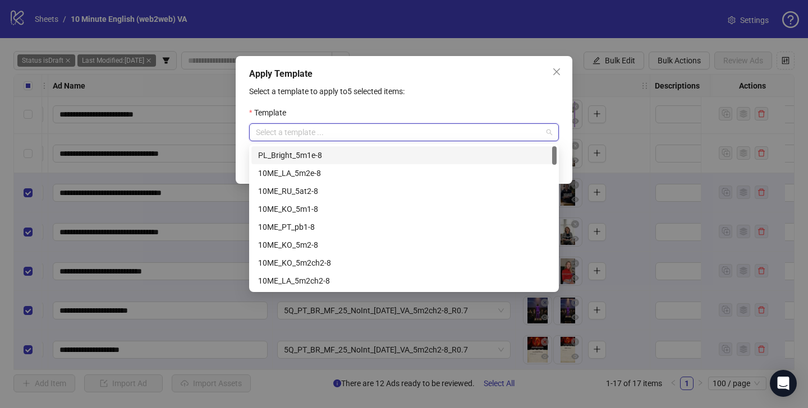
click at [452, 137] on input "search" at bounding box center [399, 132] width 286 height 17
type input "**"
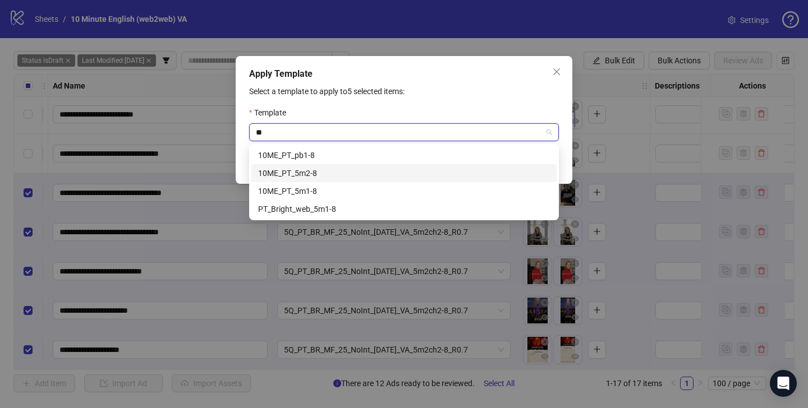
click at [428, 169] on div "10ME_PT_5m2-8" at bounding box center [404, 173] width 292 height 12
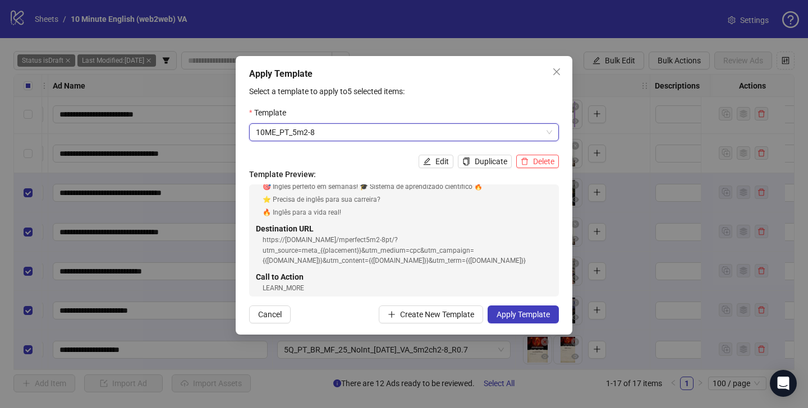
scroll to position [102, 0]
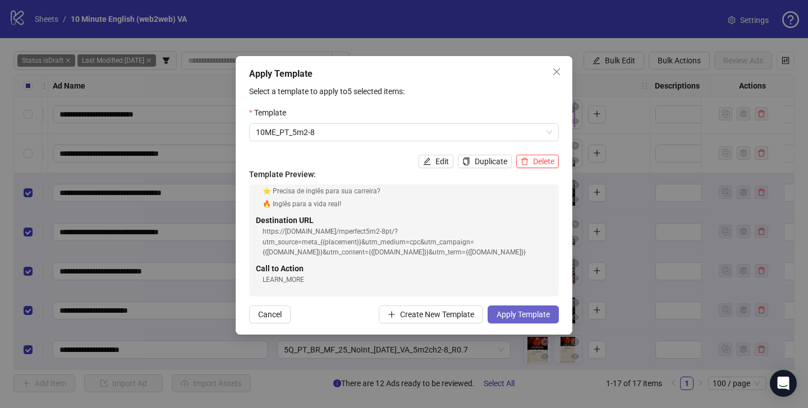
click at [521, 314] on span "Apply Template" at bounding box center [522, 314] width 53 height 9
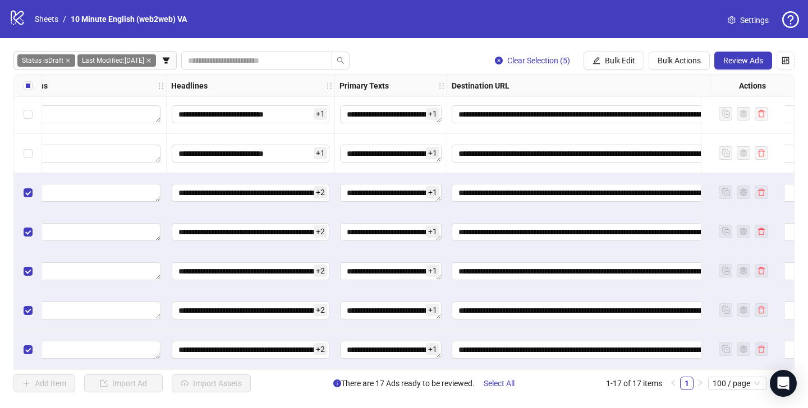
scroll to position [399, 826]
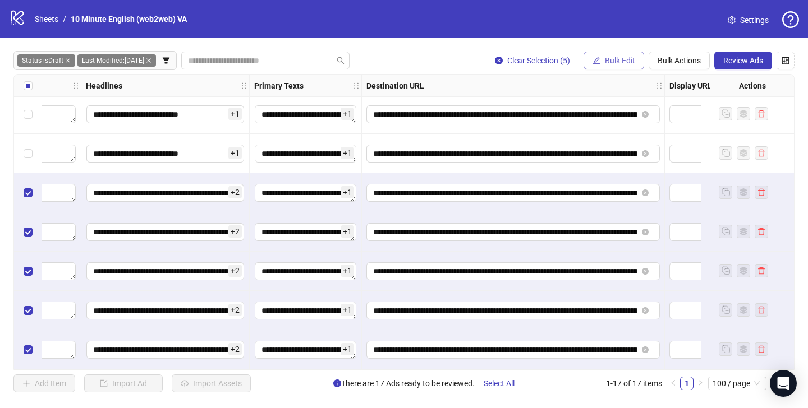
click at [625, 61] on span "Bulk Edit" at bounding box center [620, 60] width 30 height 9
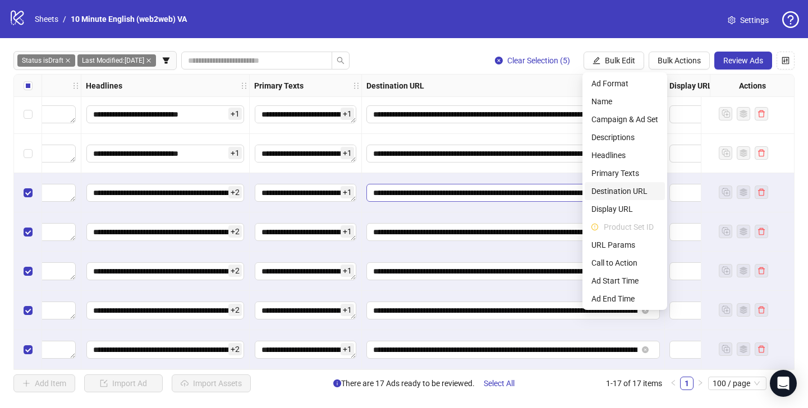
click at [622, 191] on span "Destination URL" at bounding box center [624, 191] width 67 height 12
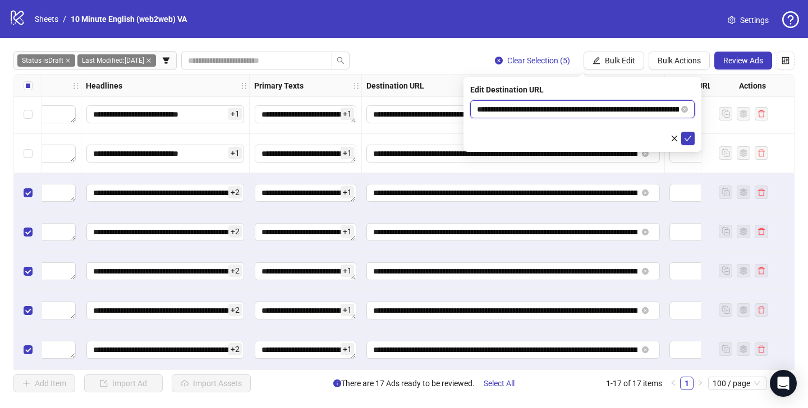
drag, startPoint x: 622, startPoint y: 108, endPoint x: 629, endPoint y: 108, distance: 6.7
click at [629, 108] on input "**********" at bounding box center [578, 109] width 202 height 12
drag, startPoint x: 621, startPoint y: 108, endPoint x: 634, endPoint y: 108, distance: 13.5
click at [634, 108] on input "**********" at bounding box center [578, 109] width 202 height 12
paste input "***"
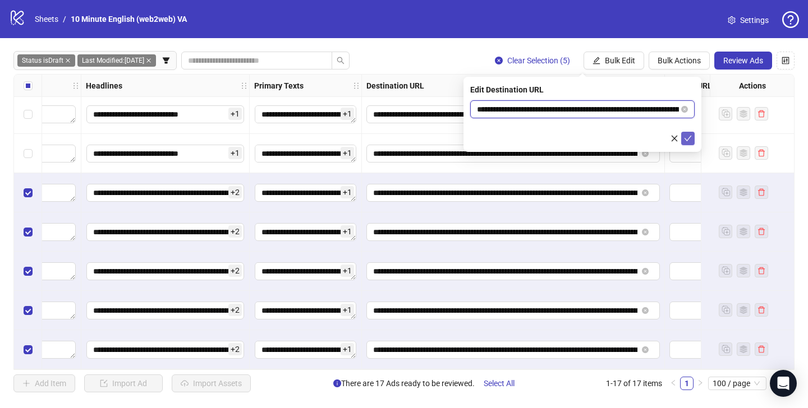
type input "**********"
click at [687, 136] on icon "check" at bounding box center [688, 139] width 8 height 8
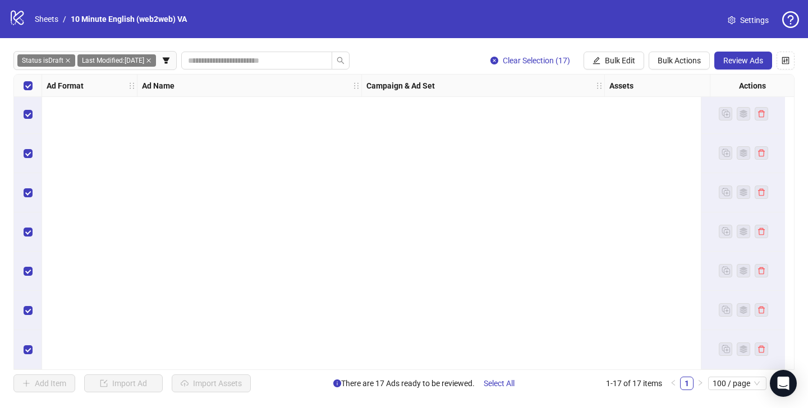
scroll to position [0, 0]
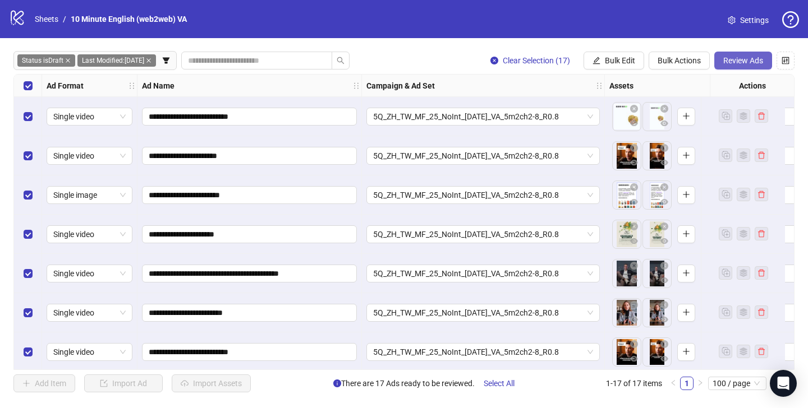
click at [739, 57] on span "Review Ads" at bounding box center [743, 60] width 40 height 9
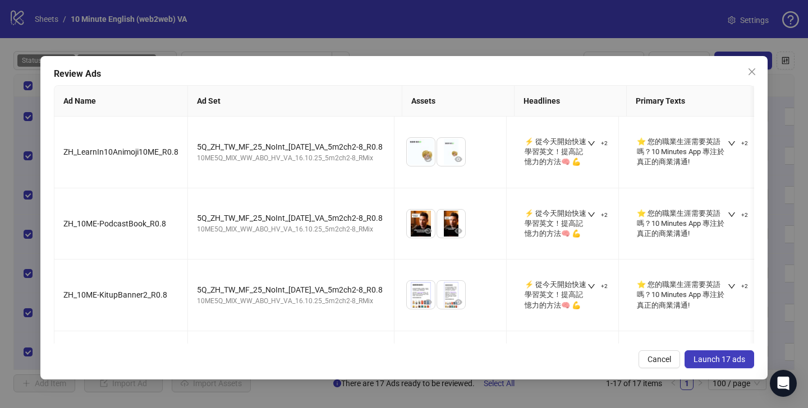
click at [713, 357] on span "Launch 17 ads" at bounding box center [719, 359] width 52 height 9
